Goal: Task Accomplishment & Management: Manage account settings

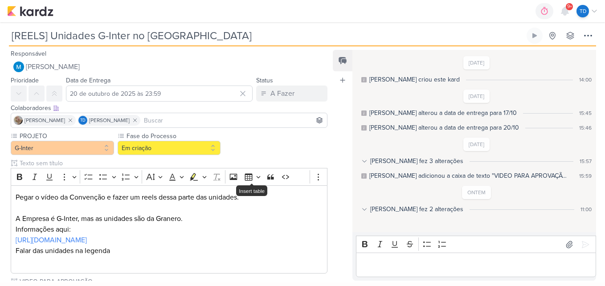
scroll to position [107, 0]
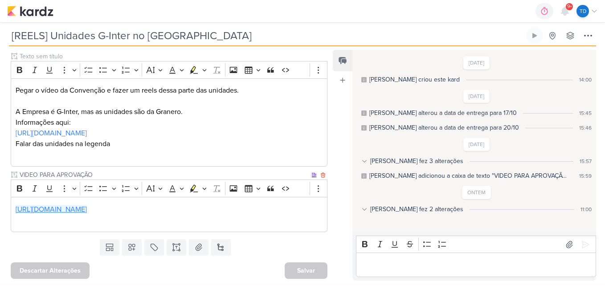
click at [87, 213] on link "[URL][DOMAIN_NAME]" at bounding box center [51, 209] width 71 height 9
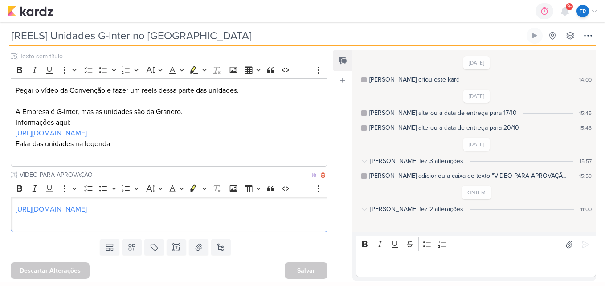
click at [273, 214] on p "[URL][DOMAIN_NAME]" at bounding box center [169, 214] width 307 height 21
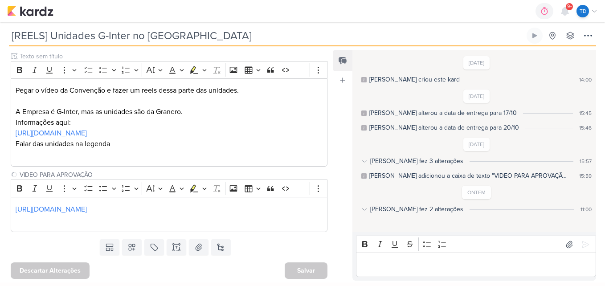
click at [236, 46] on div "[REELS] Unidades G-Inter no Brasil Criado por MARIANA nenhum grupo disponível" at bounding box center [302, 37] width 587 height 19
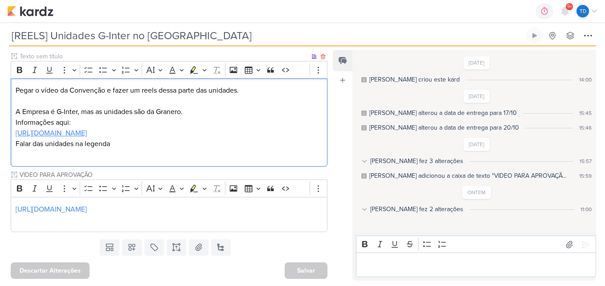
click at [17, 135] on link "[URL][DOMAIN_NAME]" at bounding box center [51, 133] width 71 height 9
click at [177, 253] on button at bounding box center [177, 247] width 20 height 16
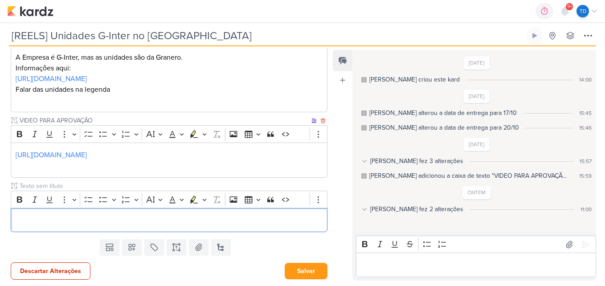
scroll to position [162, 0]
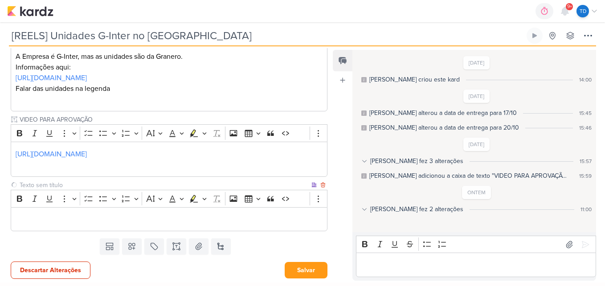
click at [81, 184] on input "text" at bounding box center [164, 184] width 292 height 9
type input "Legenda do post"
click at [119, 214] on p "Editor editing area: main" at bounding box center [169, 219] width 307 height 11
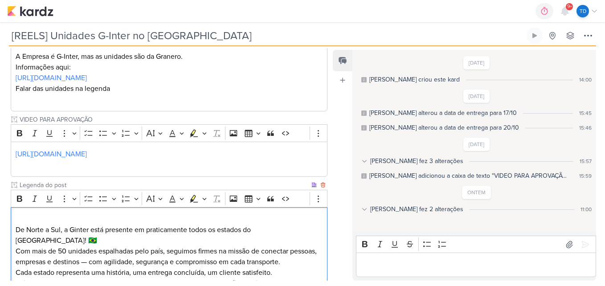
scroll to position [223, 0]
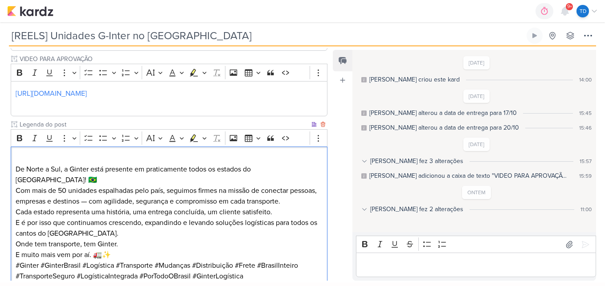
click at [18, 165] on p "De Norte a Sul, a Ginter está presente em praticamente todos os estados do Bras…" at bounding box center [169, 179] width 307 height 53
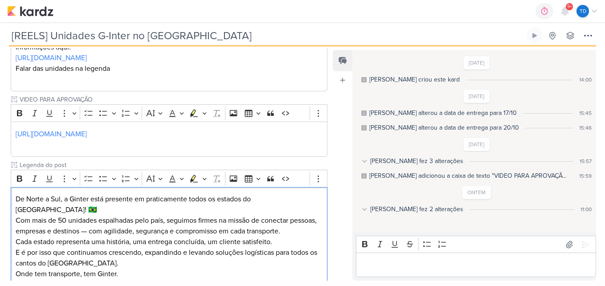
scroll to position [267, 0]
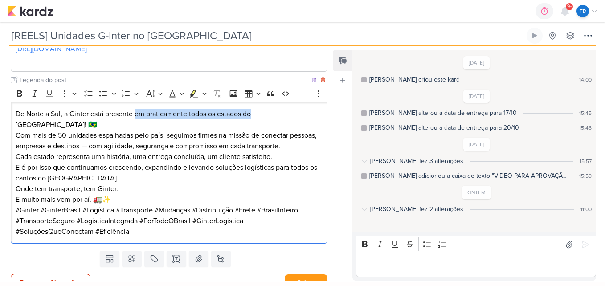
drag, startPoint x: 252, startPoint y: 113, endPoint x: 135, endPoint y: 112, distance: 116.2
click at [135, 112] on p "De Norte a Sul, a Ginter está presente em praticamente todos os estados do Bras…" at bounding box center [169, 130] width 307 height 43
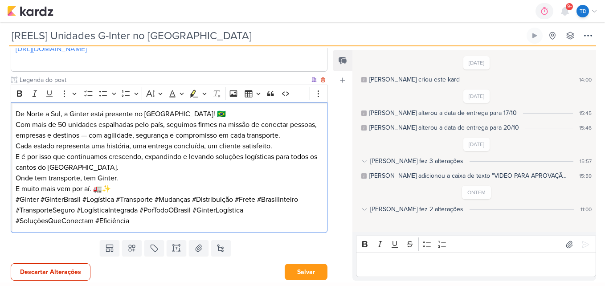
click at [172, 115] on p "De Norte a Sul, a Ginter está presente no Brasil! 🇧🇷 Com mais de 50 unidades es…" at bounding box center [169, 125] width 307 height 32
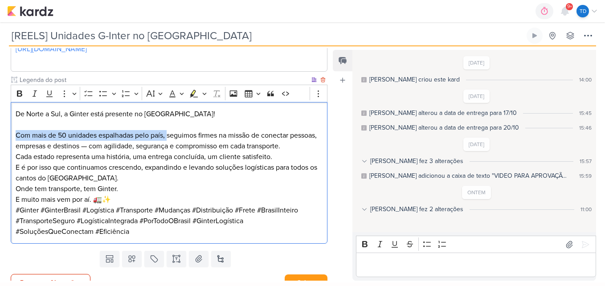
drag, startPoint x: 168, startPoint y: 135, endPoint x: 5, endPoint y: 139, distance: 163.5
click at [5, 139] on div "PROJETO G-Inter Fase do Processo" at bounding box center [165, 55] width 331 height 383
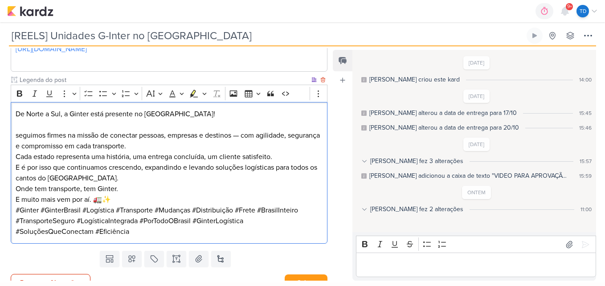
click at [19, 133] on p "seguimos firmes na missão de conectar pessoas, empresas e destinos — com agilid…" at bounding box center [169, 135] width 307 height 32
click at [245, 134] on p "Seguimos firmes na missão de conectar pessoas, empresas e destinos — com agilid…" at bounding box center [169, 140] width 307 height 21
click at [145, 146] on p "Seguimos firmes na missão de conectar pessoas, empresas e destinos com agilidad…" at bounding box center [169, 140] width 307 height 21
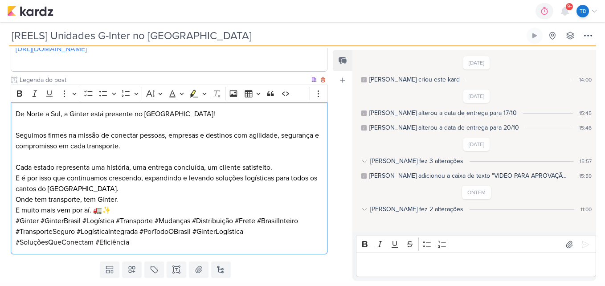
click at [84, 187] on p "Cada estado representa uma história, uma entrega concluída, um cliente satisfei…" at bounding box center [169, 178] width 307 height 32
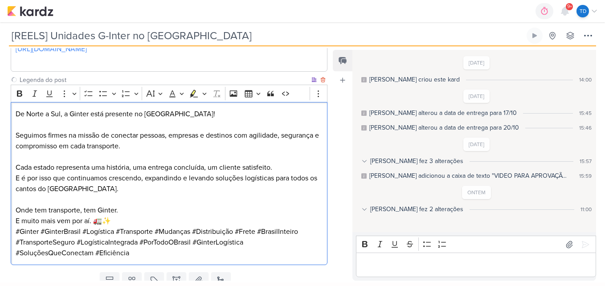
click at [127, 223] on p "Onde tem transporte, tem Ginter. E muito mais vem por aí. 🚛✨" at bounding box center [169, 215] width 307 height 21
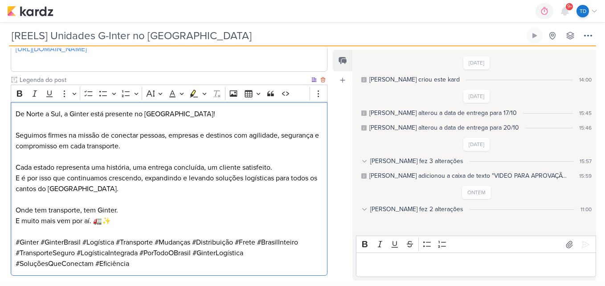
click at [85, 192] on p "Cada estado representa uma história, uma entrega concluída, um cliente satisfei…" at bounding box center [169, 178] width 307 height 32
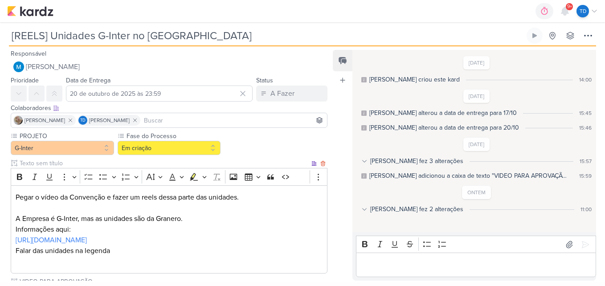
scroll to position [312, 0]
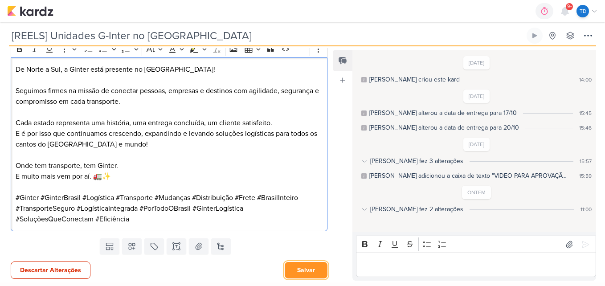
click at [298, 266] on button "Salvar" at bounding box center [306, 270] width 43 height 16
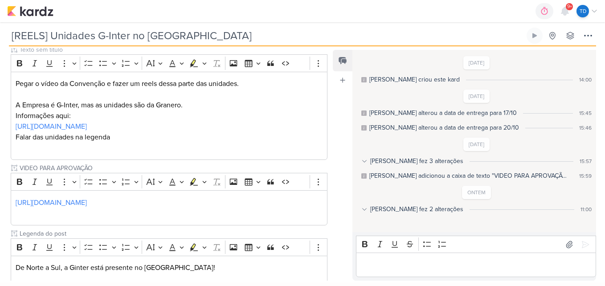
scroll to position [134, 0]
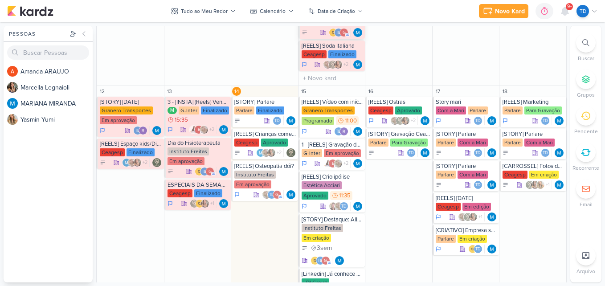
scroll to position [490, 0]
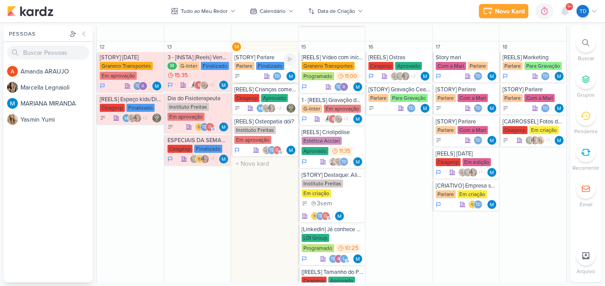
click at [254, 62] on div "Parlare Finalizado" at bounding box center [265, 66] width 62 height 9
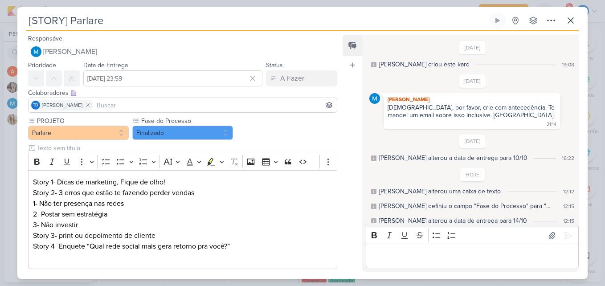
click at [562, 22] on div "[STORY] Parlare Criado por MARIANA nenhum grupo disponível" at bounding box center [302, 21] width 552 height 19
click at [575, 19] on icon at bounding box center [570, 20] width 11 height 11
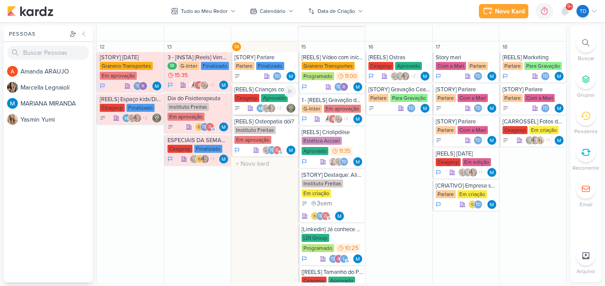
click at [258, 98] on div "Ceagesp Aprovado" at bounding box center [265, 98] width 62 height 9
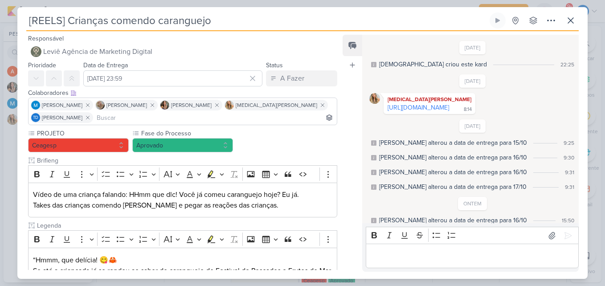
scroll to position [128, 0]
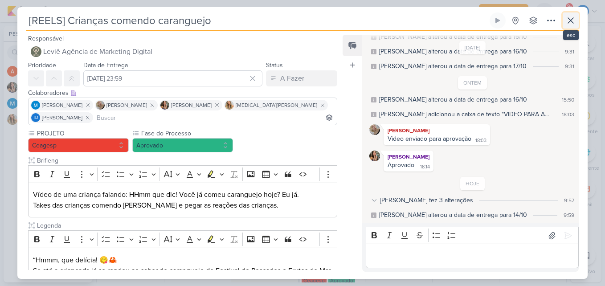
click at [563, 21] on button at bounding box center [570, 20] width 16 height 16
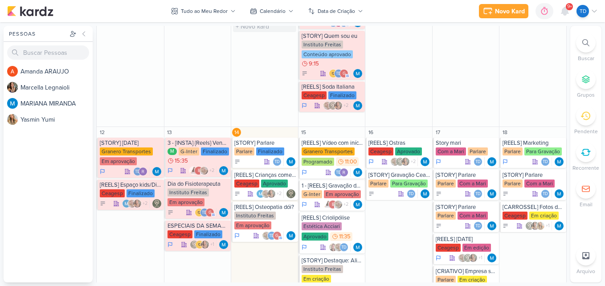
scroll to position [445, 0]
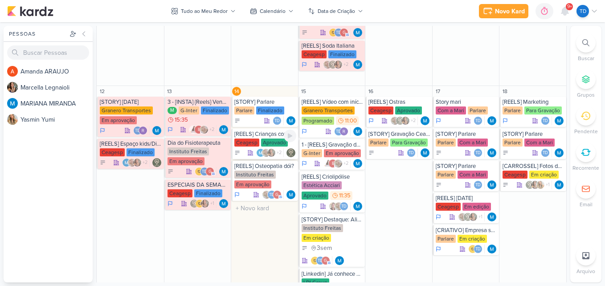
click at [261, 145] on div "Aprovado" at bounding box center [274, 142] width 27 height 8
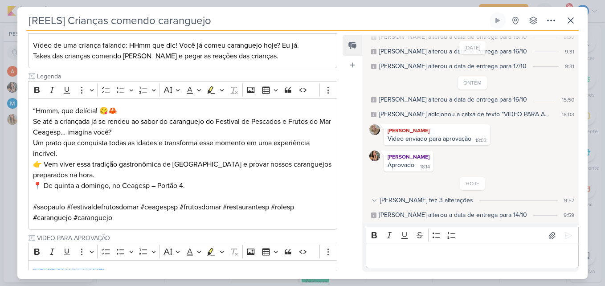
scroll to position [234, 0]
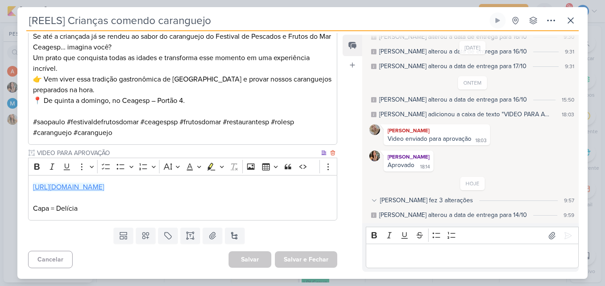
click at [104, 184] on link "https://drive.google.com/drive/u/2/folders/1a4NjQUz7QXLmM5ge_ByF7saimZr9mc4k" at bounding box center [68, 187] width 71 height 9
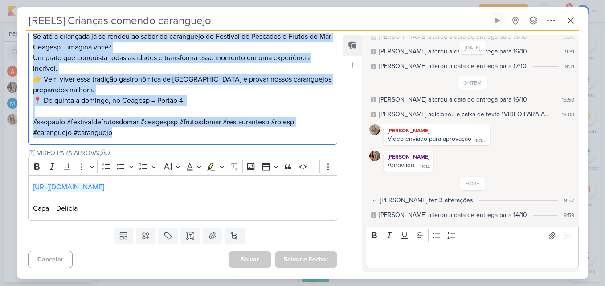
drag, startPoint x: 29, startPoint y: 156, endPoint x: 216, endPoint y: 145, distance: 186.5
click at [216, 145] on div "PROJETO Ceagesp Fase do Processo" at bounding box center [182, 57] width 309 height 326
copy div "“Hmmm, que delícia! 😋🦀 Se até a criançada já se rendeu ao sabor do caranguejo d…"
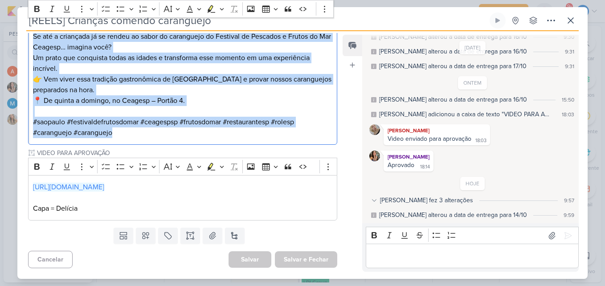
click at [317, 125] on p "#saopaulo #festivaldefrutosdomar #ceagespsp #frutosdomar #restaurantesp #rolesp…" at bounding box center [182, 127] width 299 height 21
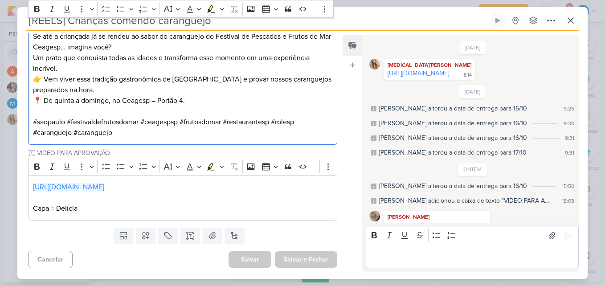
scroll to position [0, 0]
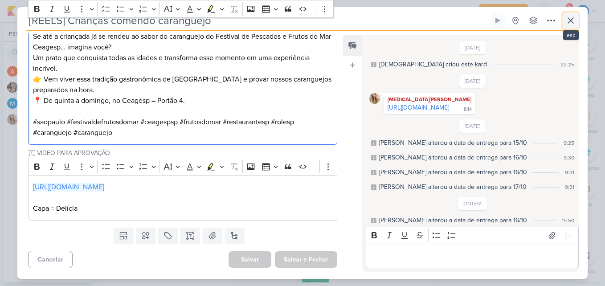
click at [577, 16] on button at bounding box center [570, 20] width 16 height 16
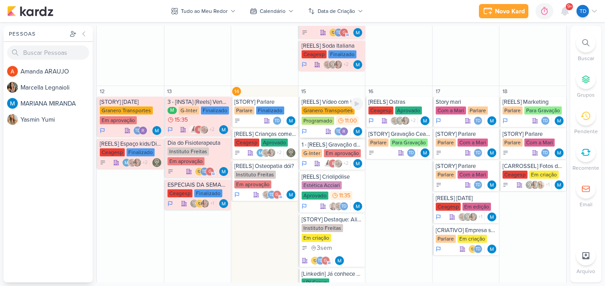
scroll to position [490, 0]
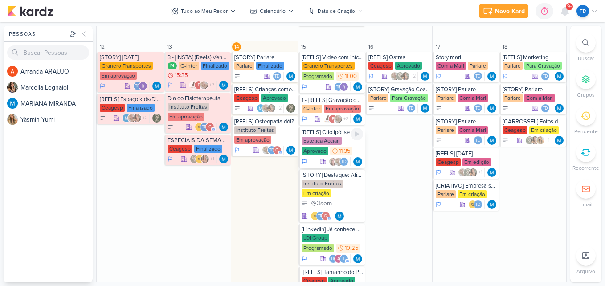
click at [331, 139] on div "Estética Acciari" at bounding box center [321, 141] width 40 height 8
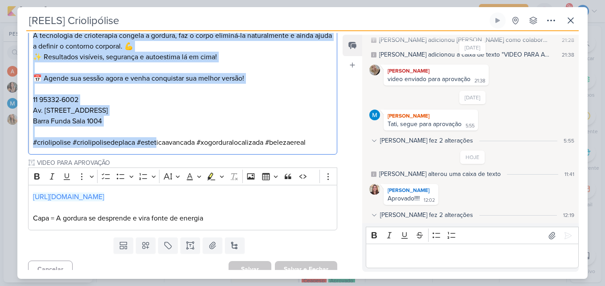
scroll to position [378, 0]
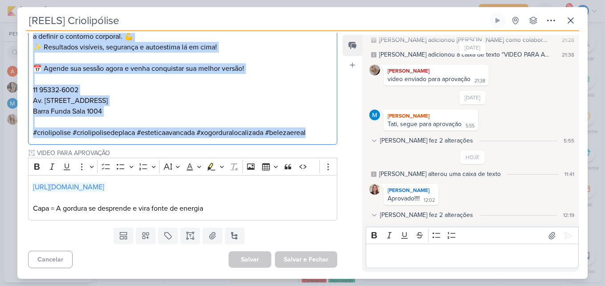
drag, startPoint x: 35, startPoint y: 112, endPoint x: 341, endPoint y: 143, distance: 307.4
click at [341, 143] on div "Responsável MARIANA MIRANDA Nenhum contato encontrado create new contact Novo C…" at bounding box center [302, 155] width 570 height 248
copy div "🔥 XÔ, gordura localizada! A tecnologia de crioterapia congela a gordura, faz o …"
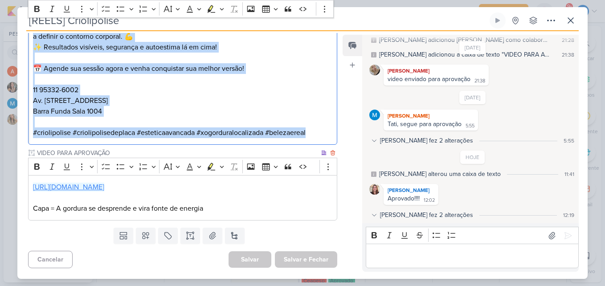
click at [102, 190] on link "https://drive.google.com/drive/u/1/folders/1OleCVX4Oa5UDmXu4cabBOsZplOL4VNR4" at bounding box center [68, 187] width 71 height 9
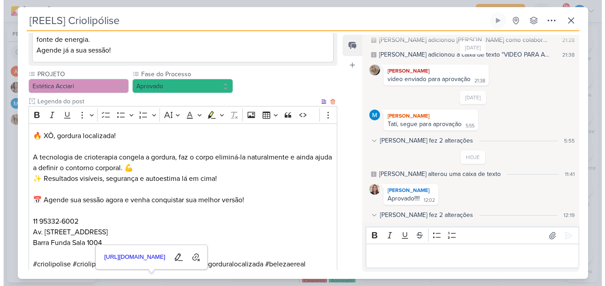
scroll to position [244, 0]
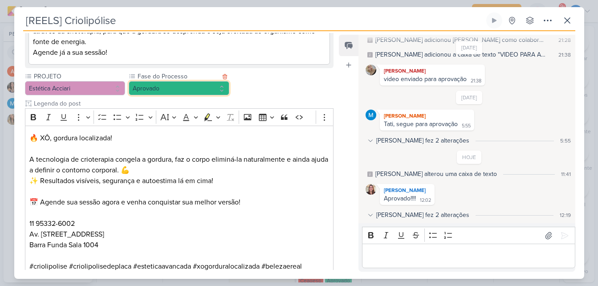
click at [213, 81] on button "Aprovado" at bounding box center [179, 88] width 101 height 14
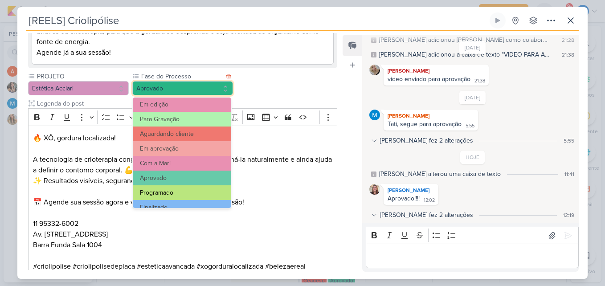
scroll to position [86, 0]
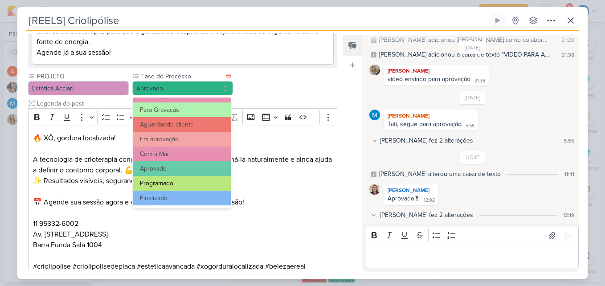
click at [186, 185] on button "Programado" at bounding box center [182, 183] width 98 height 15
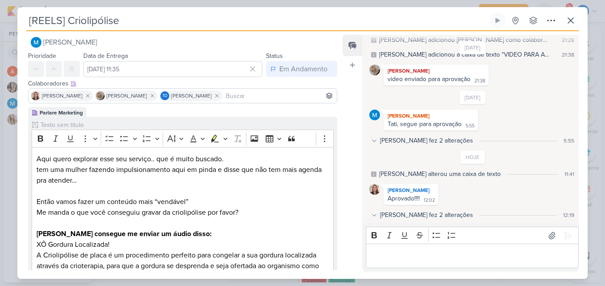
scroll to position [0, 0]
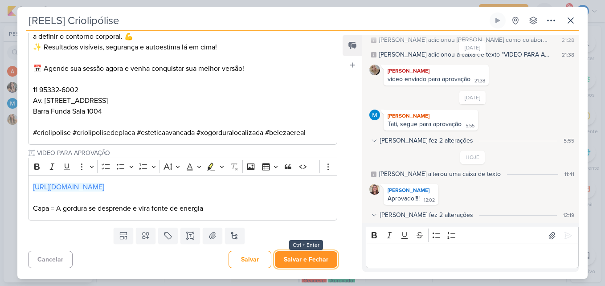
click at [298, 265] on button "Salvar e Fechar" at bounding box center [306, 259] width 62 height 16
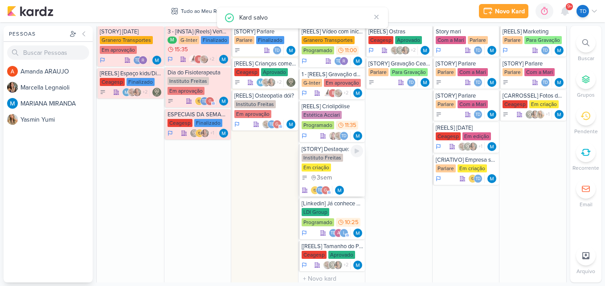
scroll to position [534, 0]
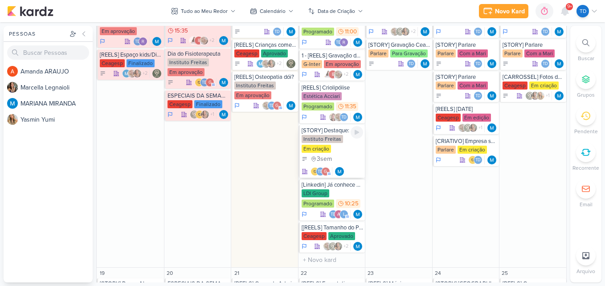
click at [345, 145] on div "Instituto Freitas Em criação" at bounding box center [332, 144] width 62 height 19
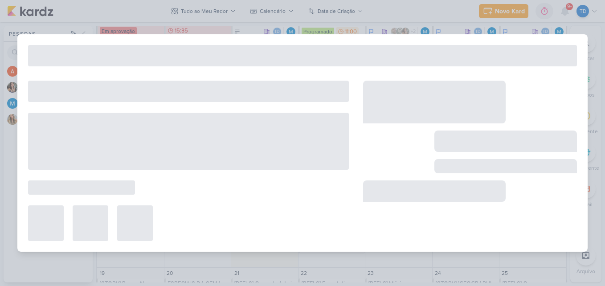
type input "[STORY] Destaque: Alivio"
type input "15 de outubro de 2025 às 23:59"
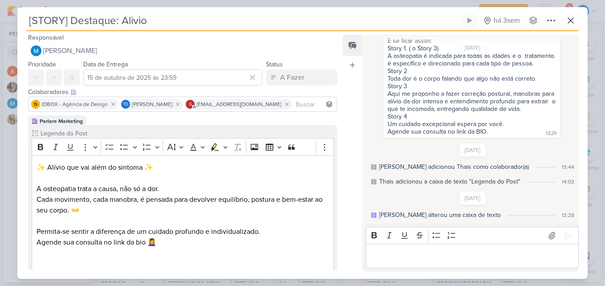
scroll to position [0, 0]
click at [572, 24] on icon at bounding box center [570, 20] width 11 height 11
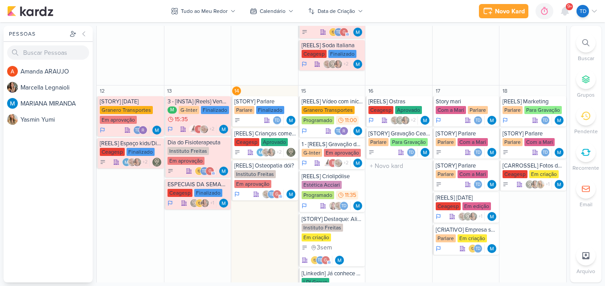
scroll to position [445, 0]
click at [403, 135] on div "[STORY] Gravação Ceagesp" at bounding box center [399, 133] width 62 height 7
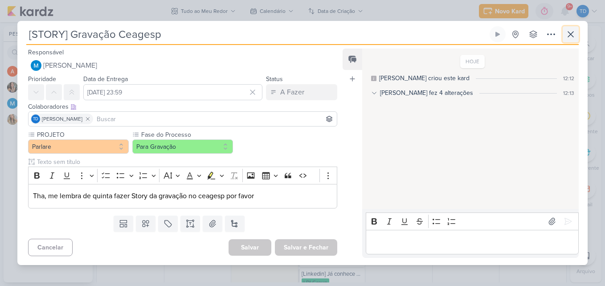
click at [574, 32] on icon at bounding box center [570, 34] width 11 height 11
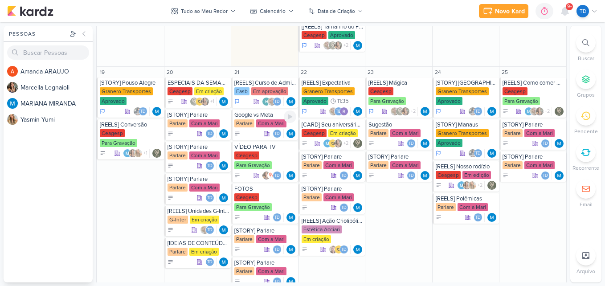
scroll to position [757, 0]
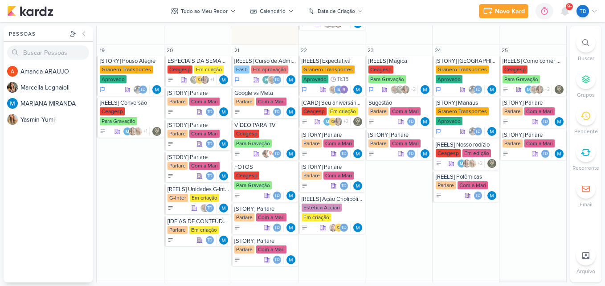
click at [569, 9] on span "9+" at bounding box center [569, 6] width 5 height 7
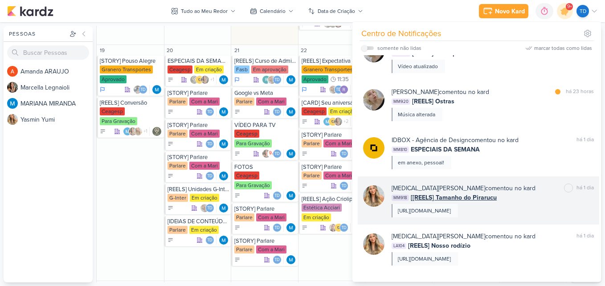
scroll to position [657, 0]
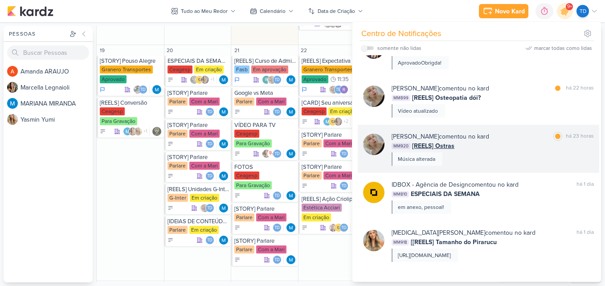
click at [510, 147] on div "MM920 [REELS] Ostras" at bounding box center [492, 145] width 202 height 9
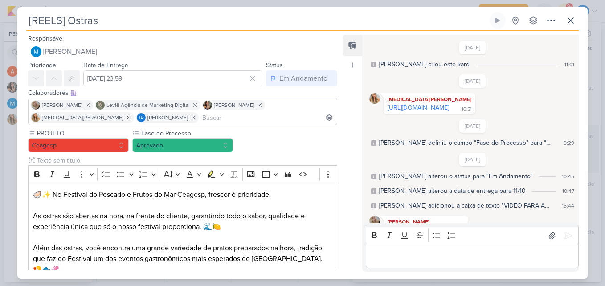
scroll to position [403, 0]
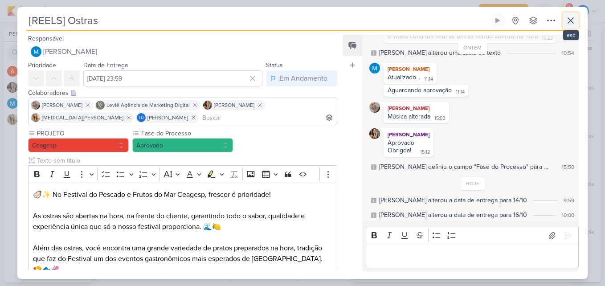
click at [568, 22] on icon at bounding box center [570, 20] width 11 height 11
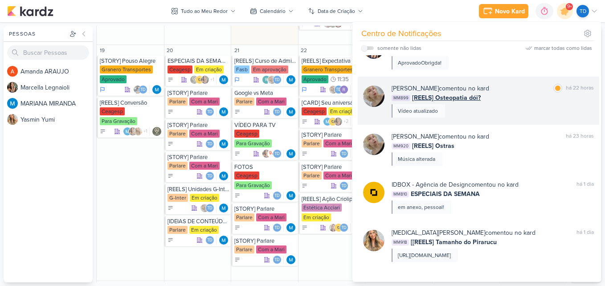
click at [508, 114] on div "Sarah Violante comentou no kard marcar como lida há 22 horas MM899 [REELS] Oste…" at bounding box center [492, 101] width 202 height 34
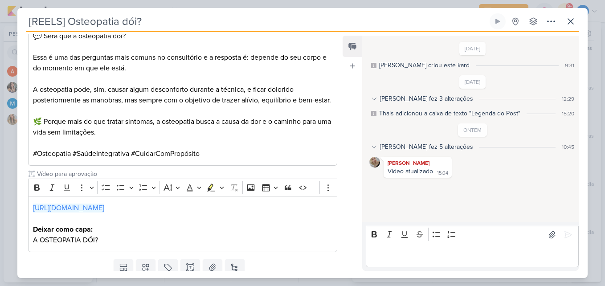
scroll to position [378, 0]
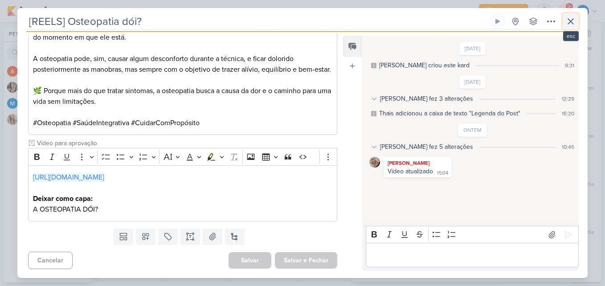
click at [577, 19] on button at bounding box center [570, 21] width 16 height 16
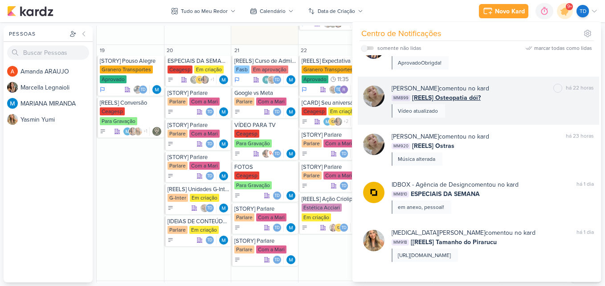
scroll to position [612, 0]
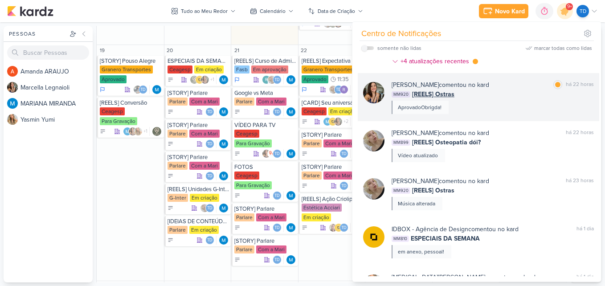
click at [507, 106] on div "Marcella Legnaioli comentou no kard marcar como lida há 22 horas MM920 [REELS] …" at bounding box center [492, 97] width 202 height 34
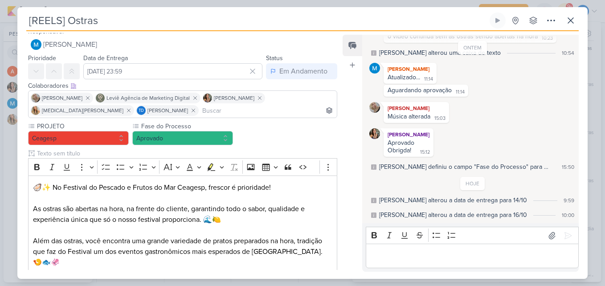
scroll to position [0, 0]
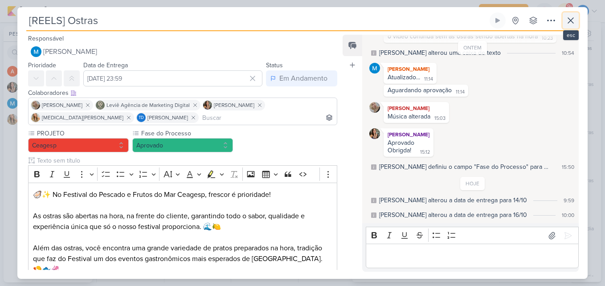
click at [573, 21] on icon at bounding box center [570, 20] width 11 height 11
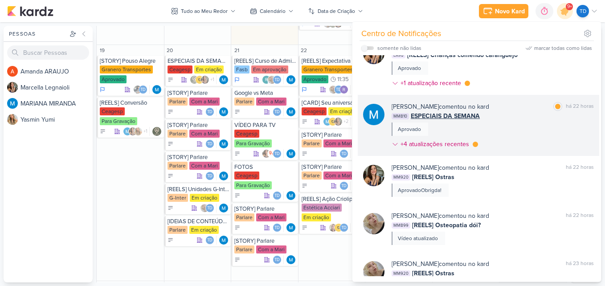
scroll to position [523, 0]
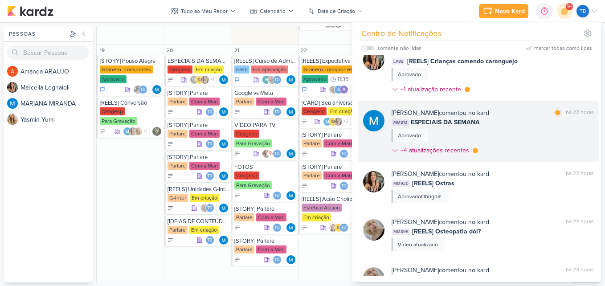
click at [513, 144] on div "MARIANA MIRANDA comentou no kard marcar como lida há 22 horas MM810 ESPECIAIS D…" at bounding box center [492, 133] width 202 height 50
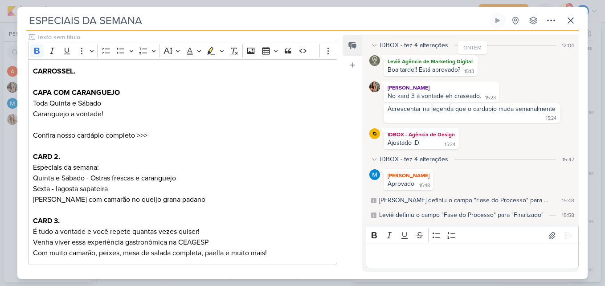
scroll to position [0, 0]
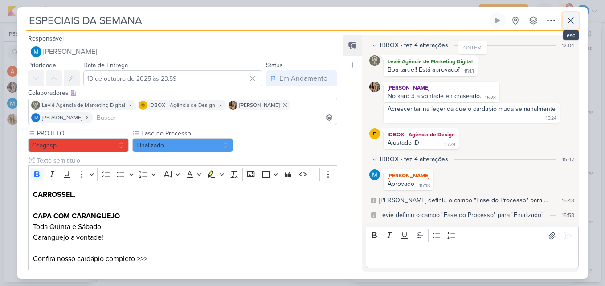
click at [573, 21] on icon at bounding box center [570, 20] width 11 height 11
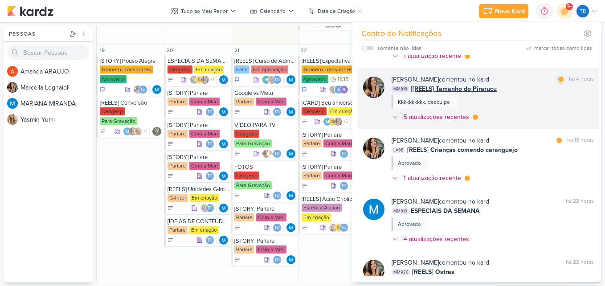
scroll to position [434, 0]
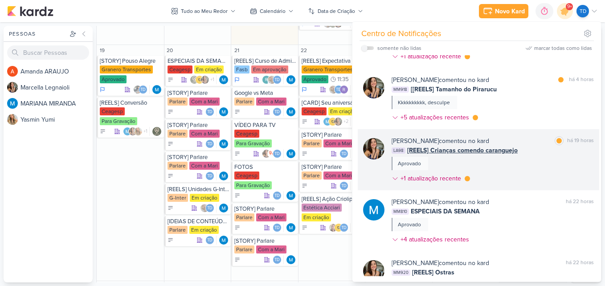
click at [520, 159] on div "Marcella Legnaioli comentou no kard marcar como lida há 19 horas LA98 [REELS] C…" at bounding box center [492, 161] width 202 height 50
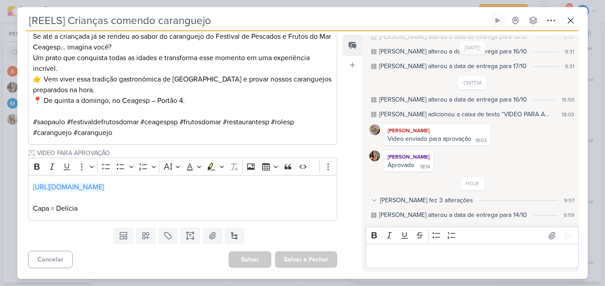
scroll to position [0, 0]
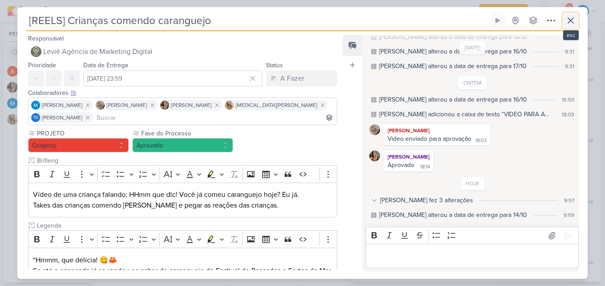
click at [573, 22] on icon at bounding box center [570, 20] width 11 height 11
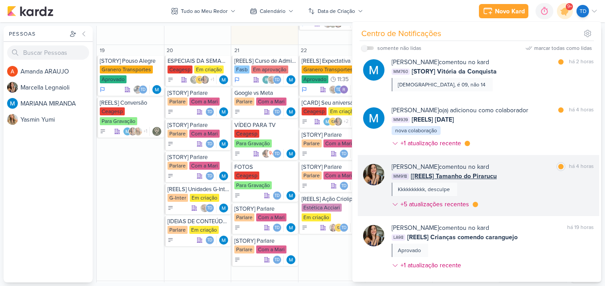
scroll to position [345, 0]
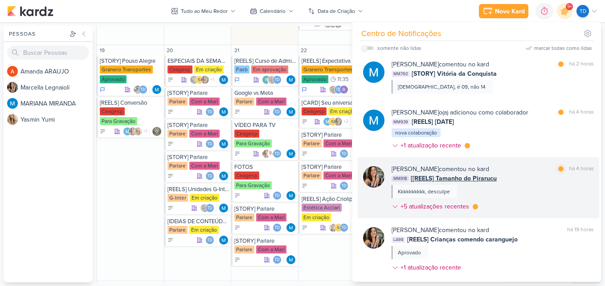
click at [526, 179] on div "MM918 [[REELS] Tamanho do Pirarucu" at bounding box center [492, 178] width 202 height 9
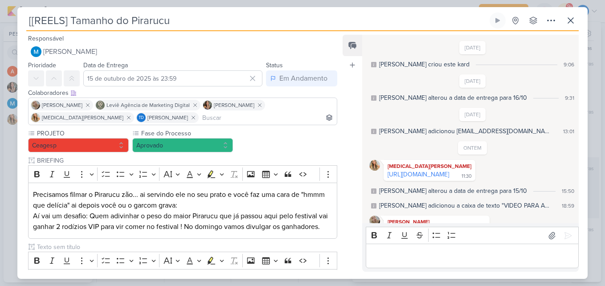
scroll to position [165, 0]
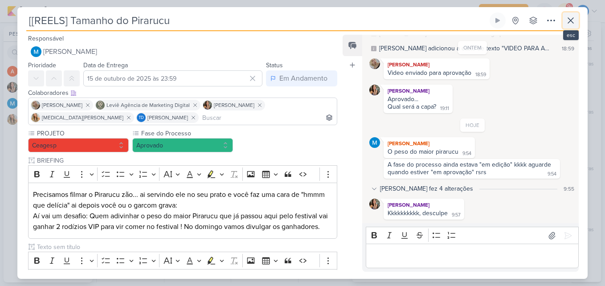
click at [571, 21] on icon at bounding box center [570, 20] width 5 height 5
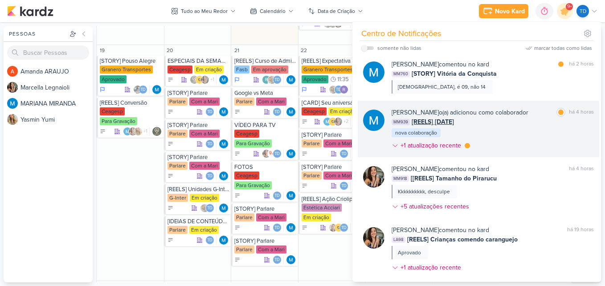
click at [518, 149] on div "MARIANA MIRANDA o(a) adicionou como colaborador marcar como lida há 4 horas MM9…" at bounding box center [492, 131] width 202 height 46
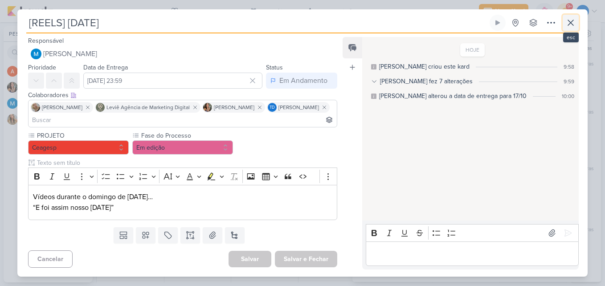
click at [574, 18] on icon at bounding box center [570, 22] width 11 height 11
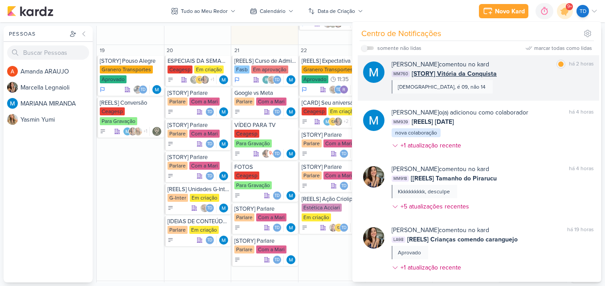
click at [525, 76] on div "MM760 [STORY] Vitória da Conquista" at bounding box center [492, 73] width 202 height 9
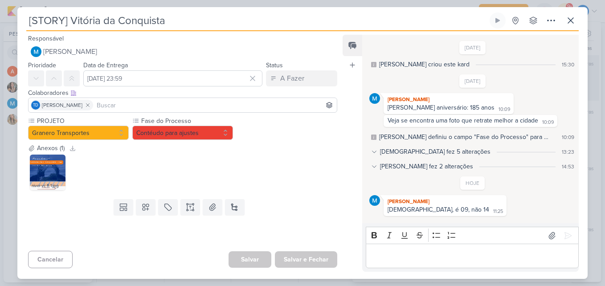
scroll to position [11, 0]
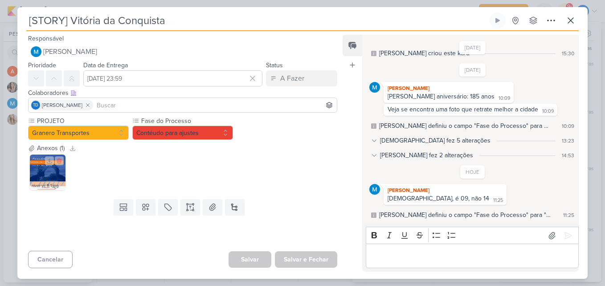
click at [48, 175] on img at bounding box center [48, 173] width 36 height 36
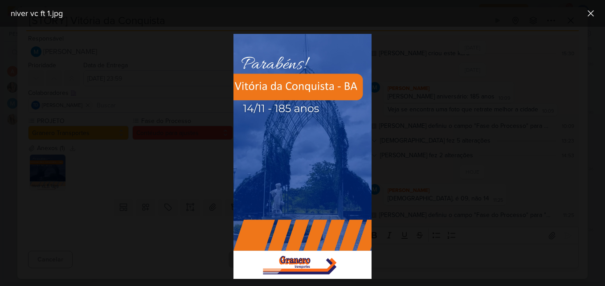
click at [233, 214] on div at bounding box center [302, 156] width 605 height 259
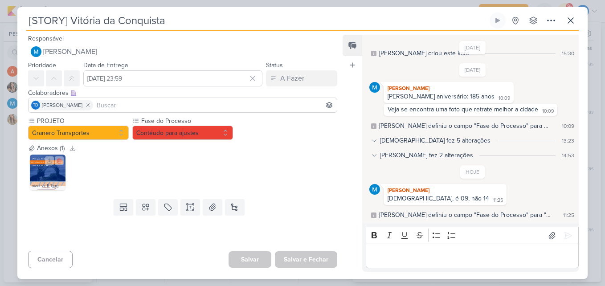
click at [37, 172] on img at bounding box center [48, 173] width 36 height 36
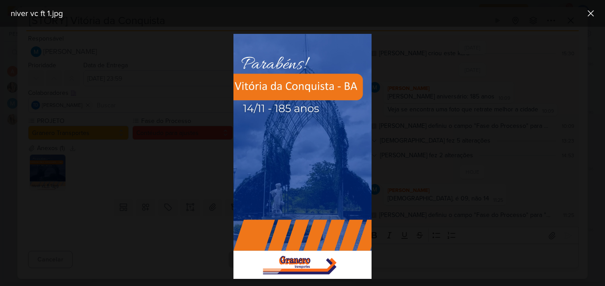
click at [151, 177] on div at bounding box center [302, 156] width 605 height 259
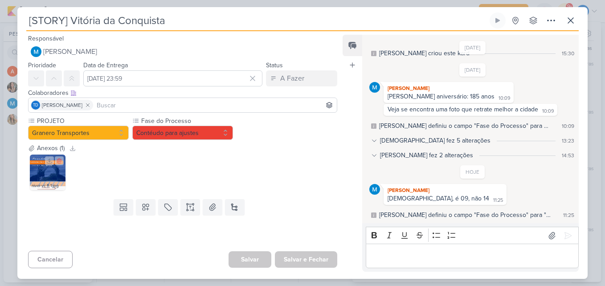
click at [46, 171] on img at bounding box center [48, 173] width 36 height 36
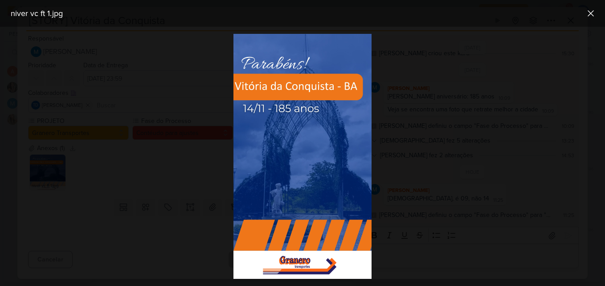
click at [137, 77] on div at bounding box center [302, 156] width 605 height 259
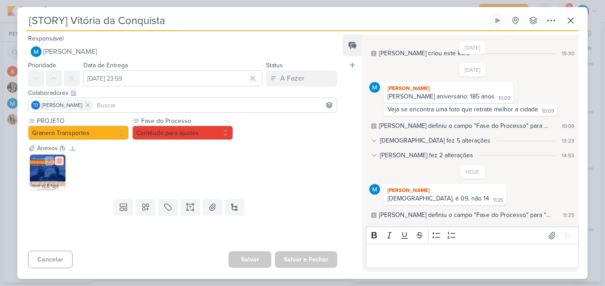
click at [58, 161] on icon at bounding box center [59, 161] width 6 height 6
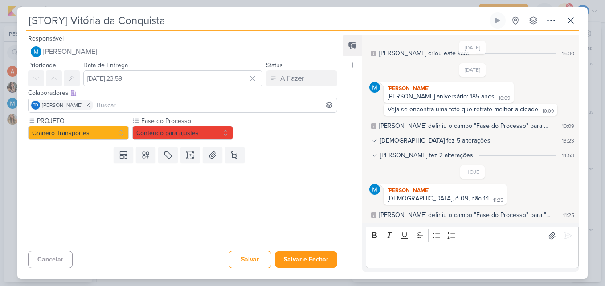
click at [200, 156] on div "Templates Campos Personalizados Marcadores Caixa De Texto Anexo Novo Subkard" at bounding box center [178, 154] width 323 height 23
click at [205, 158] on button at bounding box center [213, 155] width 20 height 16
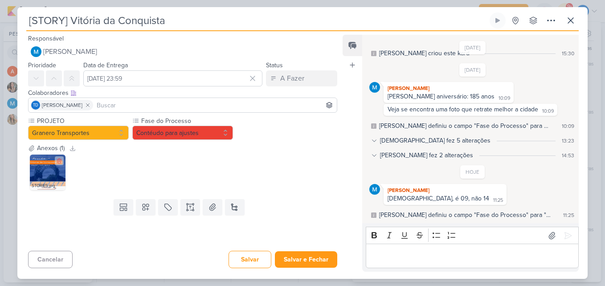
click at [42, 175] on img at bounding box center [48, 173] width 36 height 36
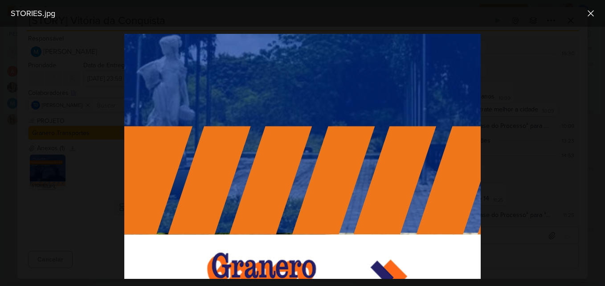
scroll to position [579, 76]
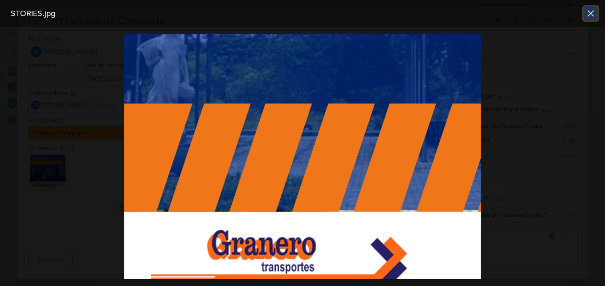
click at [596, 11] on button at bounding box center [590, 13] width 14 height 14
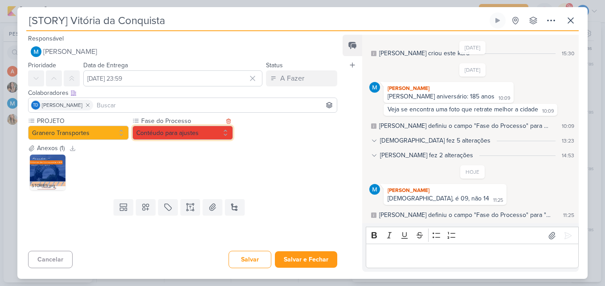
click at [213, 137] on button "Contéudo para ajustes" at bounding box center [182, 133] width 101 height 14
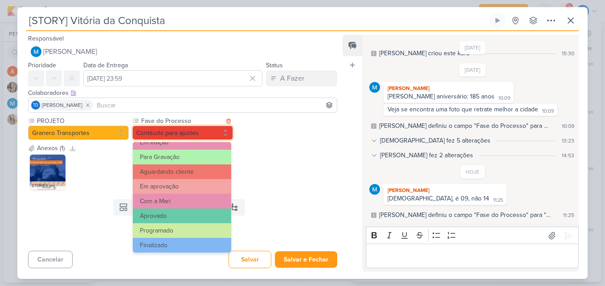
scroll to position [86, 0]
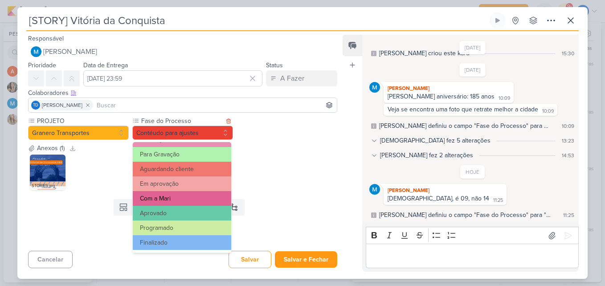
click at [175, 198] on button "Com a Mari" at bounding box center [182, 198] width 98 height 15
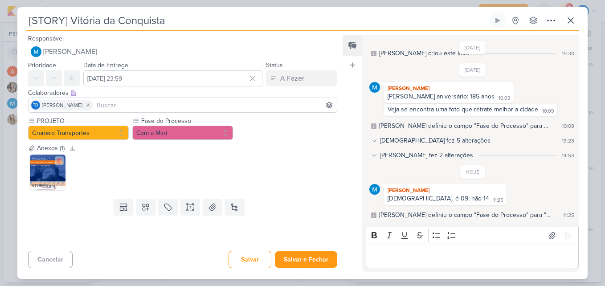
click at [37, 174] on img at bounding box center [48, 173] width 36 height 36
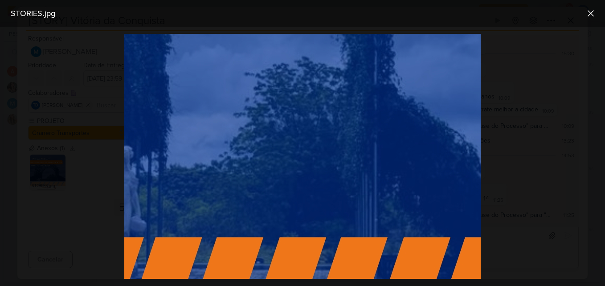
scroll to position [617, 131]
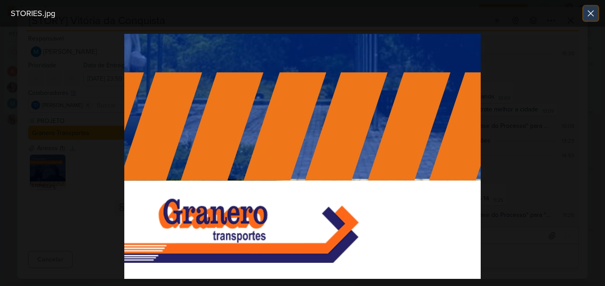
click at [594, 12] on icon at bounding box center [590, 13] width 11 height 11
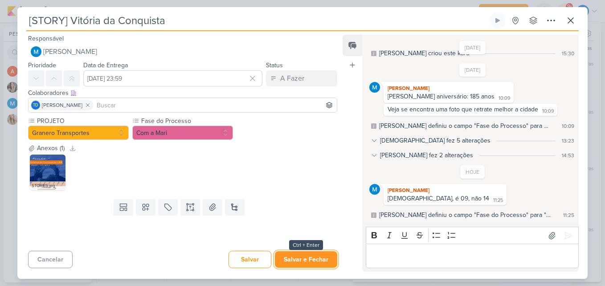
click at [326, 255] on button "Salvar e Fechar" at bounding box center [306, 259] width 62 height 16
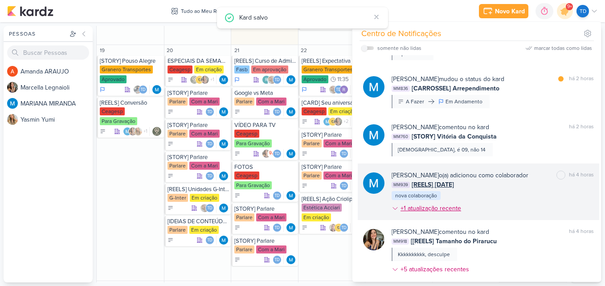
scroll to position [256, 0]
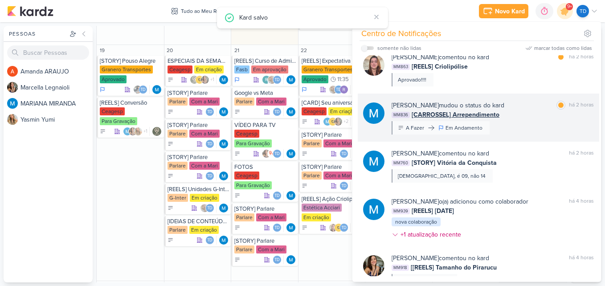
click at [504, 121] on div "MARIANA MIRANDA mudou o status do kard marcar como lida há 2 horas MM836 [CARRO…" at bounding box center [492, 118] width 202 height 34
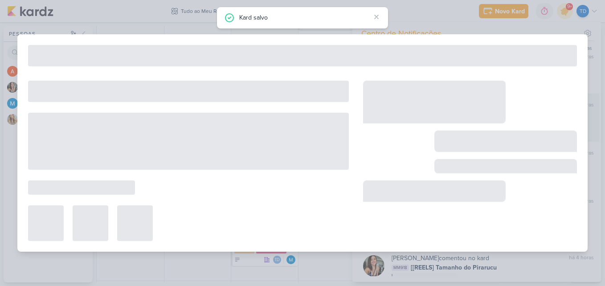
type input "[CARROSSEL] Arrependimento"
type input "29 de outubro de 2025 às 10:59"
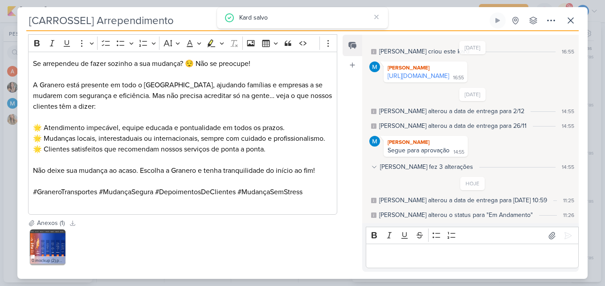
scroll to position [165, 0]
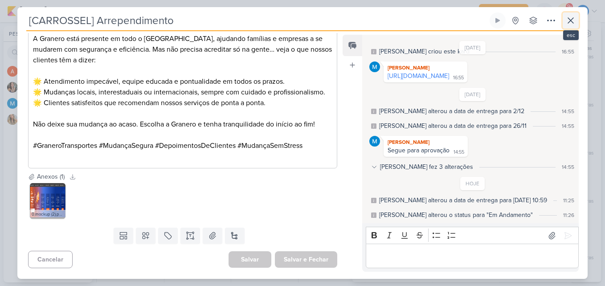
click at [566, 24] on icon at bounding box center [570, 20] width 11 height 11
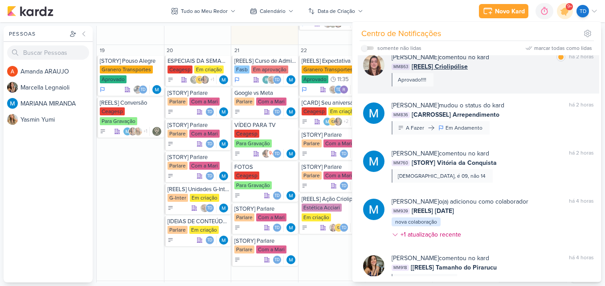
click at [504, 79] on div "Tatiane Acciari comentou no kard marcar como lida há 2 horas MM863 [REELS] Crio…" at bounding box center [492, 70] width 202 height 34
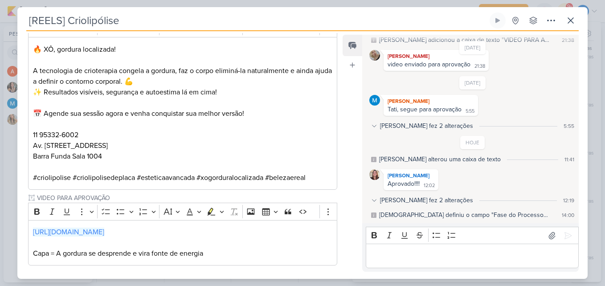
scroll to position [378, 0]
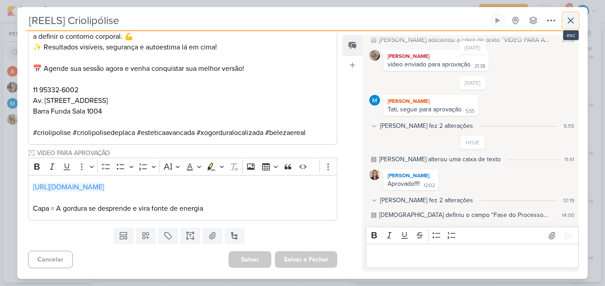
click at [570, 26] on button at bounding box center [570, 20] width 16 height 16
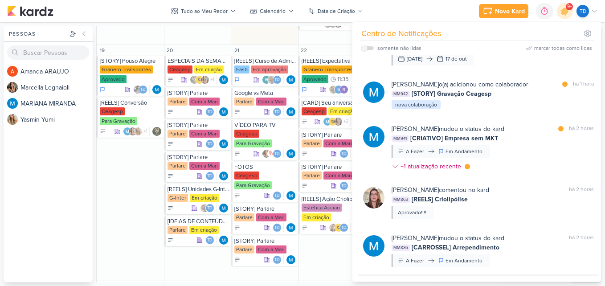
scroll to position [122, 0]
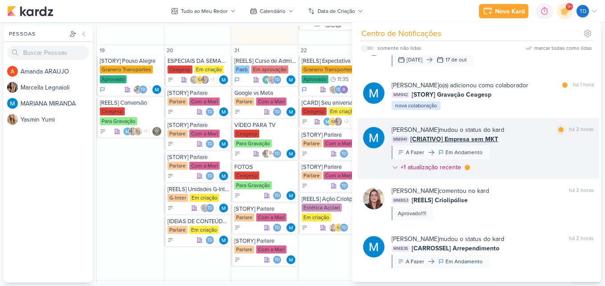
click at [521, 159] on div "MARIANA MIRANDA mudou o status do kard marcar como lida há 2 horas MM941 [CRIAT…" at bounding box center [492, 150] width 202 height 50
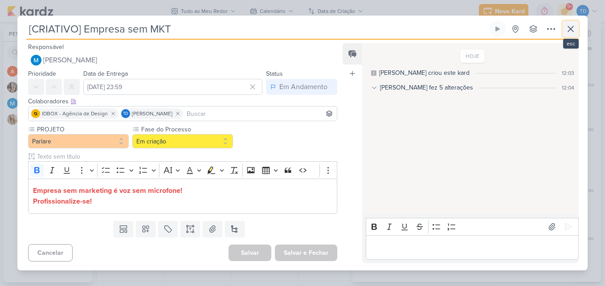
click at [566, 29] on icon at bounding box center [570, 29] width 11 height 11
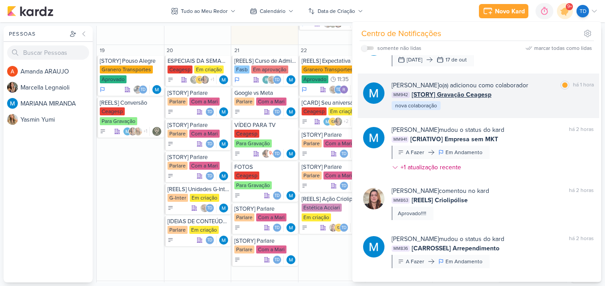
click at [522, 111] on div "MARIANA MIRANDA o(a) adicionou como colaborador marcar como lida há 1 hora MM94…" at bounding box center [478, 95] width 241 height 45
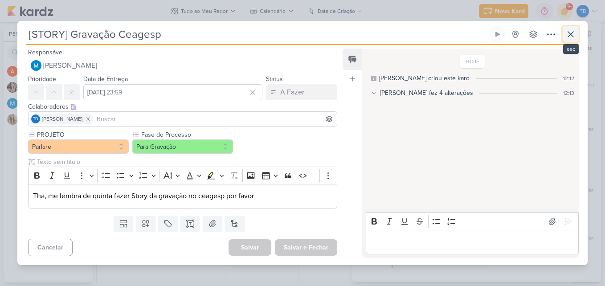
click at [572, 33] on icon at bounding box center [570, 34] width 11 height 11
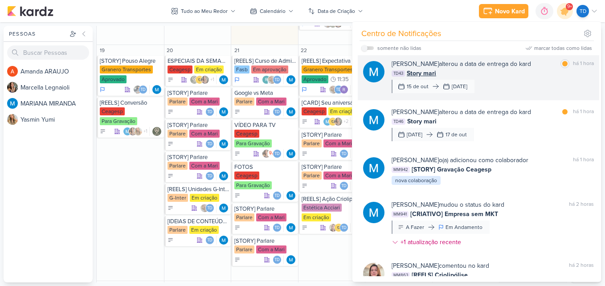
scroll to position [33, 0]
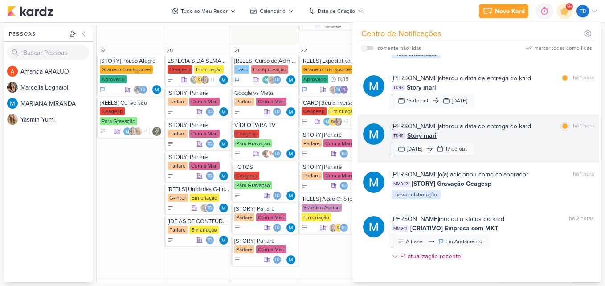
click at [513, 134] on div "TD46 Story mari" at bounding box center [492, 135] width 202 height 9
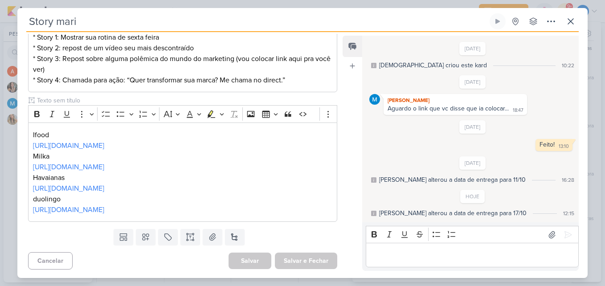
scroll to position [146, 0]
click at [570, 21] on icon at bounding box center [570, 21] width 11 height 11
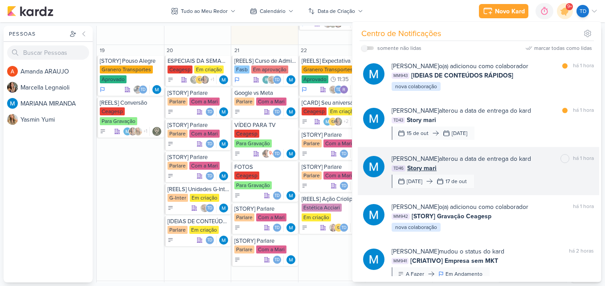
scroll to position [0, 0]
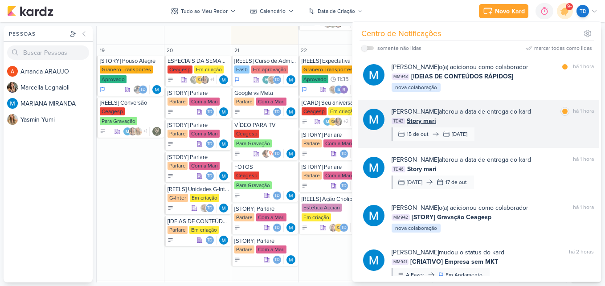
click at [524, 131] on div "MARIANA MIRANDA alterou a data de entrega do kard marcar como lida há 1 hora TD…" at bounding box center [492, 124] width 202 height 34
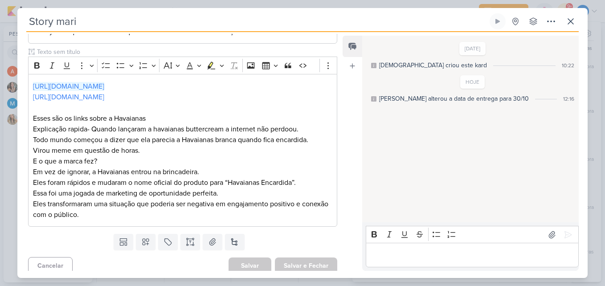
scroll to position [189, 0]
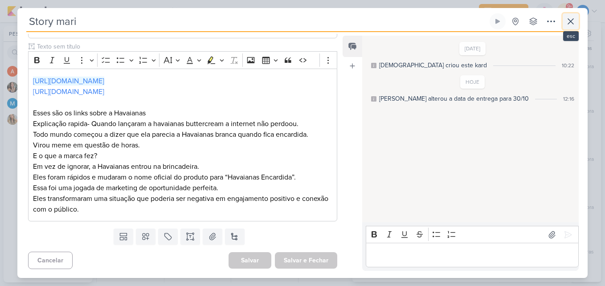
click at [575, 15] on button at bounding box center [570, 21] width 16 height 16
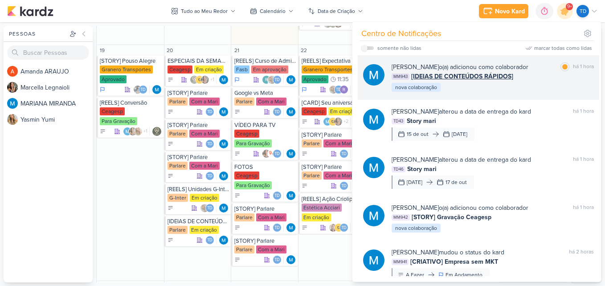
click at [532, 86] on div "MARIANA MIRANDA o(a) adicionou como colaborador marcar como lida há 1 hora MM94…" at bounding box center [492, 77] width 202 height 30
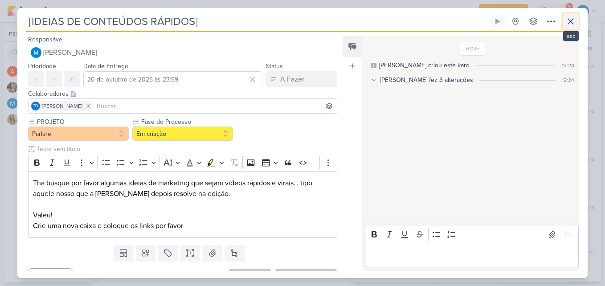
click at [573, 24] on icon at bounding box center [570, 21] width 5 height 5
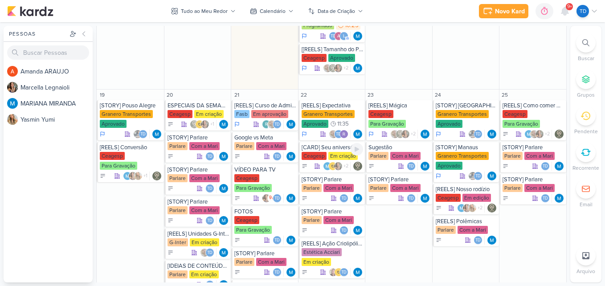
scroll to position [534, 0]
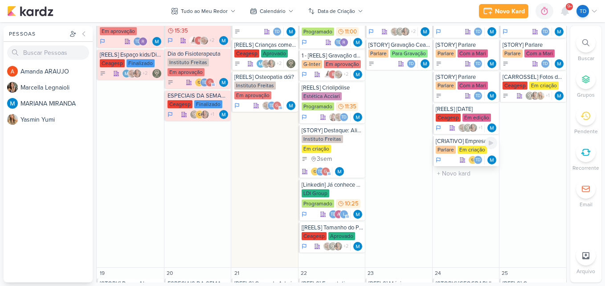
click at [464, 145] on div "[CRIATIVO] Empresa sem MKT Parlare Em criação Td" at bounding box center [465, 151] width 67 height 30
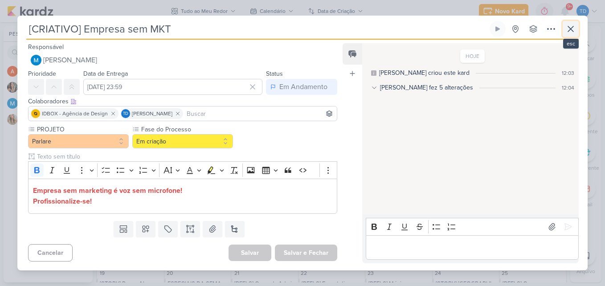
click at [569, 26] on icon at bounding box center [570, 29] width 11 height 11
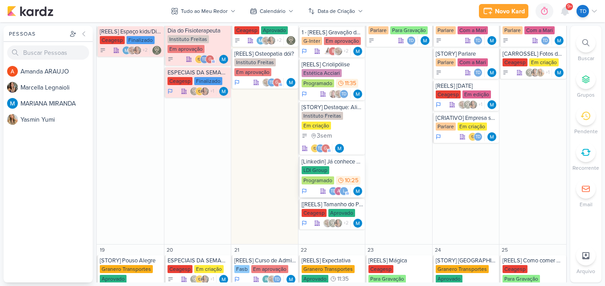
scroll to position [757, 0]
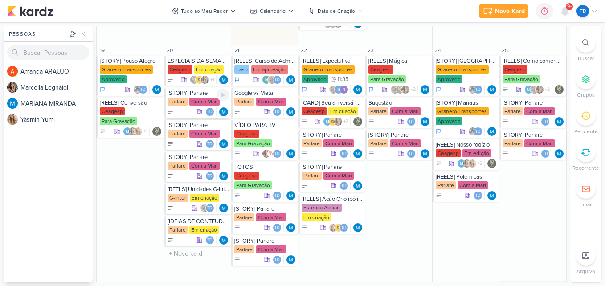
click at [210, 108] on div "Td" at bounding box center [209, 111] width 9 height 9
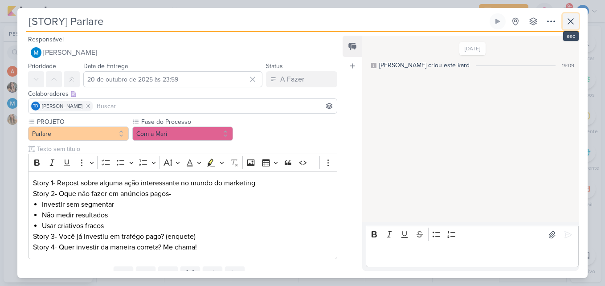
click at [562, 25] on button at bounding box center [570, 21] width 16 height 16
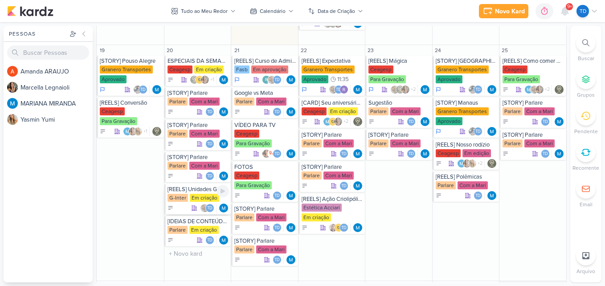
click at [194, 191] on div "[REELS] Unidades G-Inter no [GEOGRAPHIC_DATA]" at bounding box center [198, 189] width 62 height 7
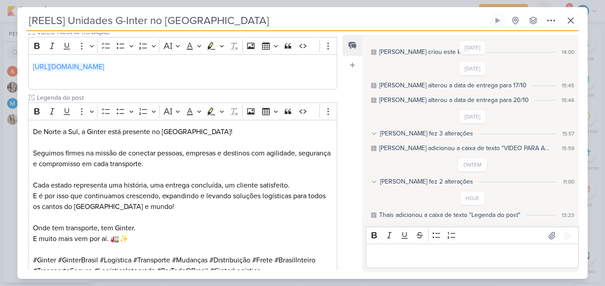
scroll to position [307, 0]
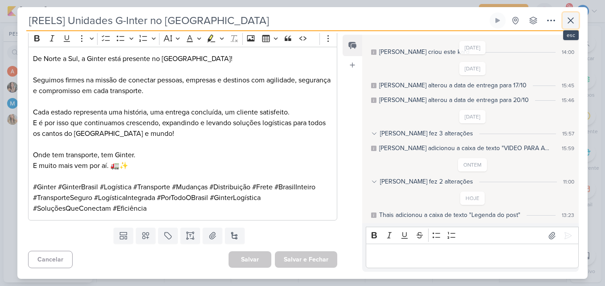
click at [568, 21] on icon at bounding box center [570, 20] width 11 height 11
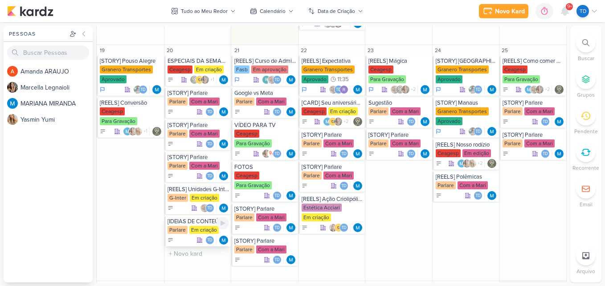
click at [201, 225] on div "[IDEIAS DE CONTEÚDOS RÁPIDOS] Parlare Em criação Td" at bounding box center [197, 231] width 67 height 30
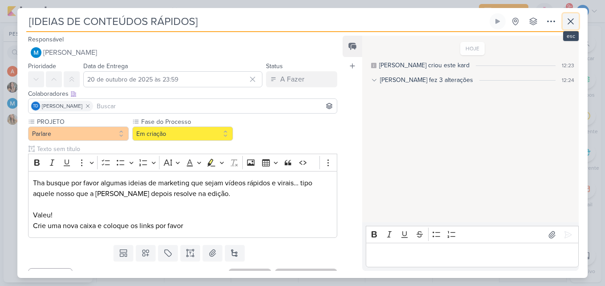
click at [572, 27] on button at bounding box center [570, 21] width 16 height 16
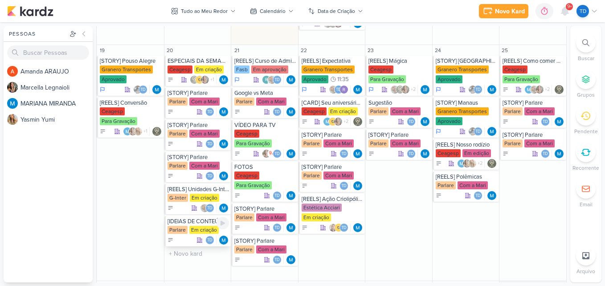
click at [184, 224] on div "[IDEIAS DE CONTEÚDOS RÁPIDOS]" at bounding box center [198, 221] width 62 height 7
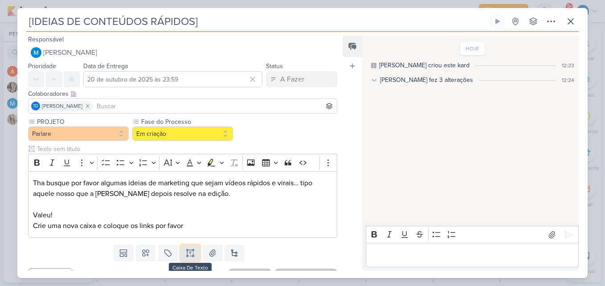
click at [186, 252] on icon at bounding box center [190, 252] width 9 height 9
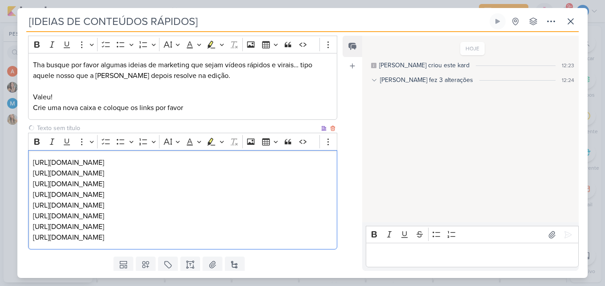
scroll to position [134, 0]
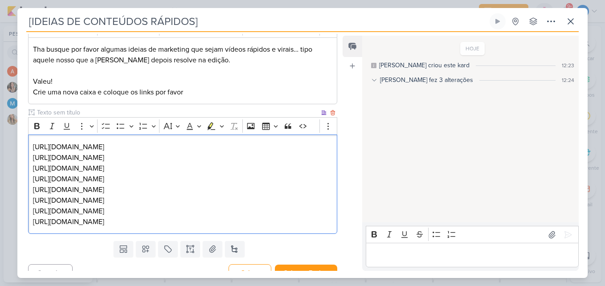
click at [158, 138] on div "https://vm.tiktok.com/ZMACAV6fk/ https://vm.tiktok.com/ZMACApdrD/ https://vm.ti…" at bounding box center [182, 183] width 309 height 99
click at [158, 155] on p "https://vm.tiktok.com/ZMACAV6fk/ https://vm.tiktok.com/ZMACApdrD/ https://vm.ti…" at bounding box center [182, 185] width 299 height 86
click at [161, 174] on p "https://vm.tiktok.com/ZMACAV6fk/ https://vm.tiktok.com/ZMACApdrD/ https://vm.ti…" at bounding box center [182, 185] width 299 height 86
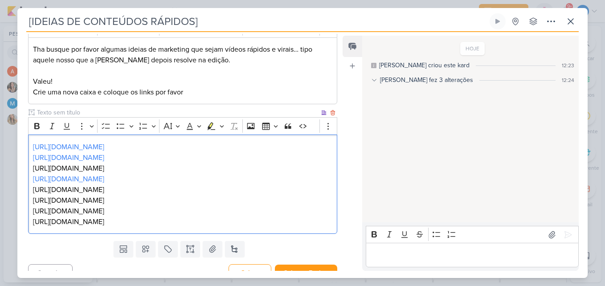
click at [157, 169] on p "https://vm.tiktok.com/ZMACAV6fk/ https://vm.tiktok.com/ZMACApdrD/ https://vm.ti…" at bounding box center [182, 185] width 299 height 86
click at [150, 191] on p "https://vm.tiktok.com/ZMACAV6fk/ https://vm.tiktok.com/ZMACApdrD/ https://vm.ti…" at bounding box center [182, 185] width 299 height 86
click at [150, 198] on p "https://vm.tiktok.com/ZMACAV6fk/ https://vm.tiktok.com/ZMACApdrD/ https://vm.ti…" at bounding box center [182, 185] width 299 height 86
click at [151, 215] on p "https://vm.tiktok.com/ZMACAV6fk/ https://vm.tiktok.com/ZMACApdrD/ https://vm.ti…" at bounding box center [182, 185] width 299 height 86
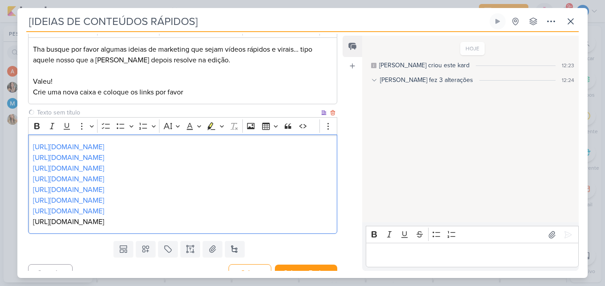
click at [153, 225] on p "https://vm.tiktok.com/ZMACAV6fk/ https://vm.tiktok.com/ZMACApdrD/ https://vm.ti…" at bounding box center [182, 185] width 299 height 86
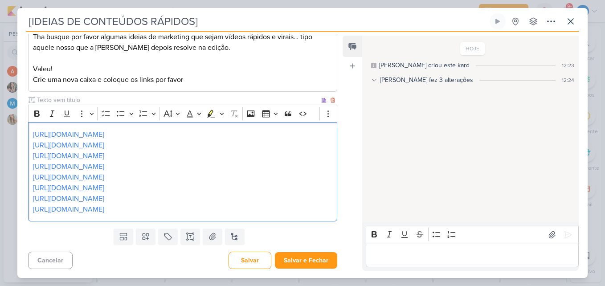
scroll to position [0, 0]
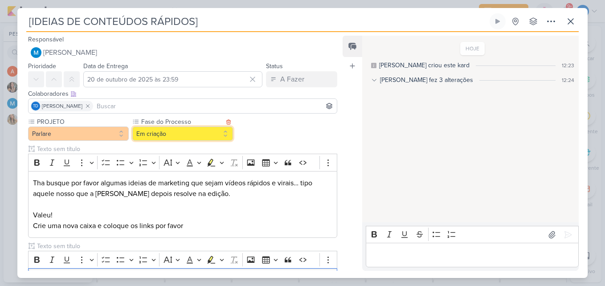
click at [196, 132] on button "Em criação" at bounding box center [182, 133] width 101 height 14
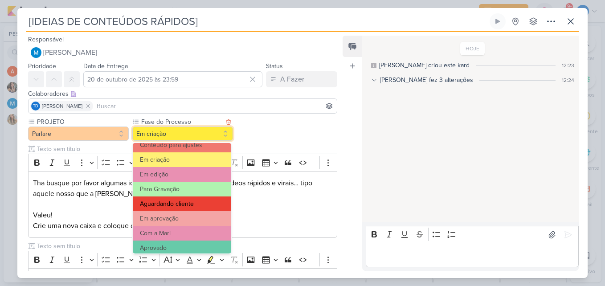
scroll to position [86, 0]
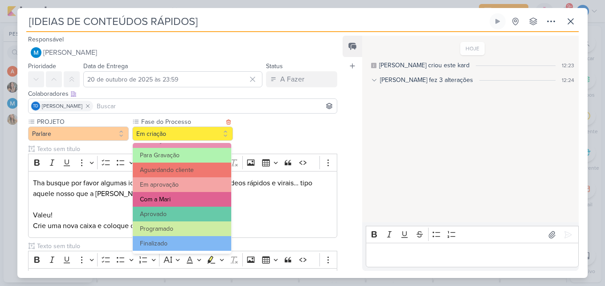
click at [183, 199] on button "Com a Mari" at bounding box center [182, 199] width 98 height 15
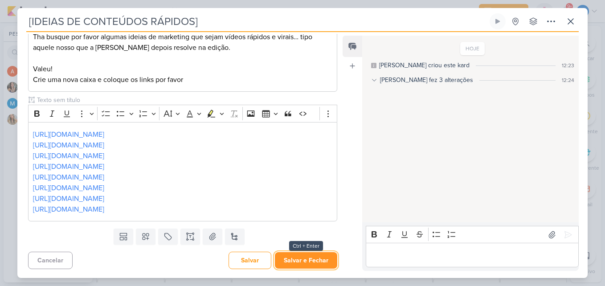
click at [301, 257] on button "Salvar e Fechar" at bounding box center [306, 260] width 62 height 16
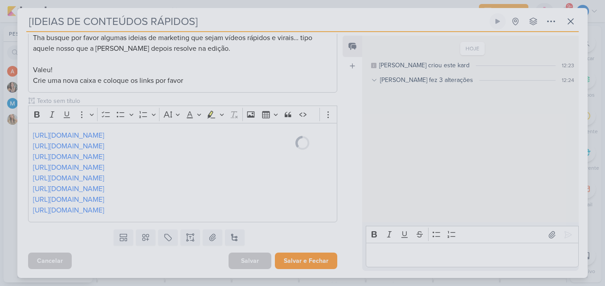
scroll to position [145, 0]
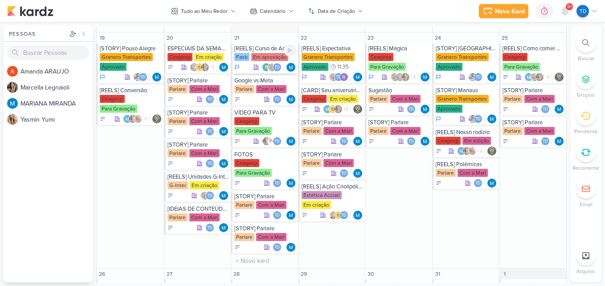
click at [274, 56] on div "Em aprovação" at bounding box center [269, 57] width 37 height 8
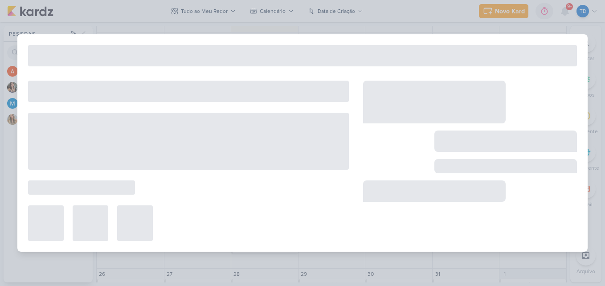
type input "[REELS] Curso de Administração"
type input "21 de outubro de 2025 às 23:59"
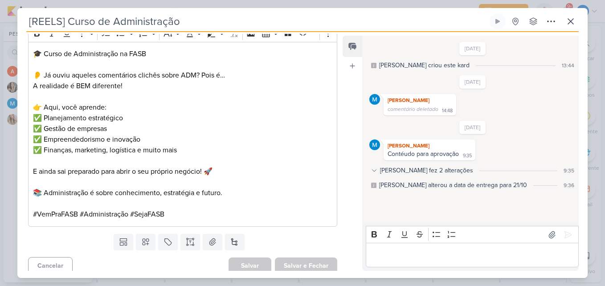
scroll to position [635, 0]
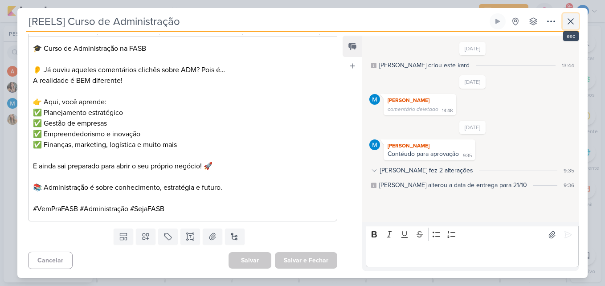
click at [573, 16] on icon at bounding box center [570, 21] width 11 height 11
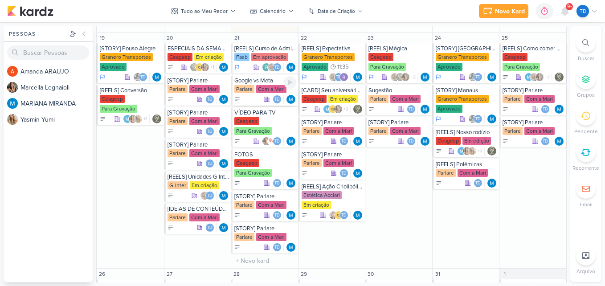
click at [265, 87] on div "Com a Mari" at bounding box center [271, 89] width 30 height 8
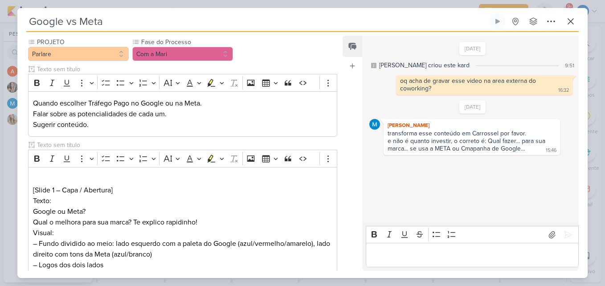
scroll to position [0, 0]
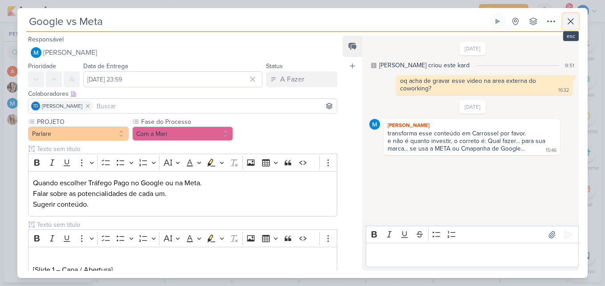
click at [570, 15] on button at bounding box center [570, 21] width 16 height 16
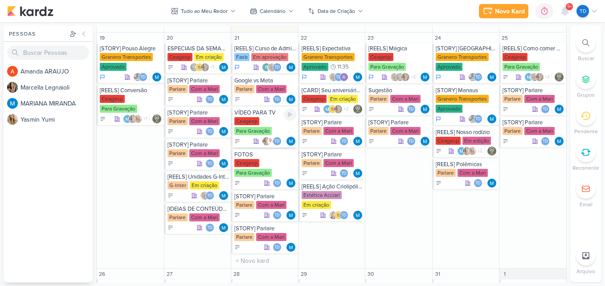
click at [271, 115] on div "VÍDEO PARA TV" at bounding box center [265, 112] width 62 height 7
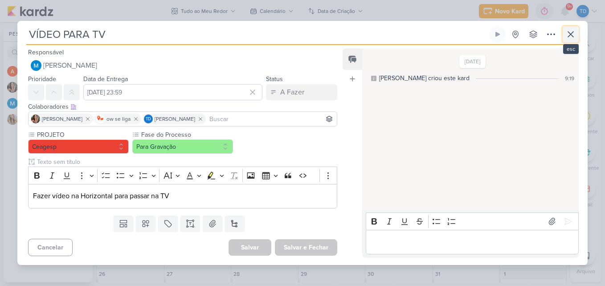
click at [569, 35] on icon at bounding box center [570, 34] width 11 height 11
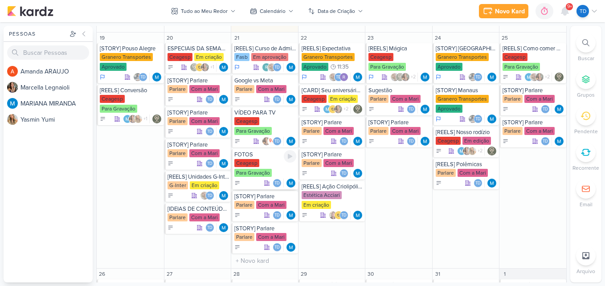
click at [268, 166] on div "Ceagesp Para Gravação" at bounding box center [265, 168] width 62 height 19
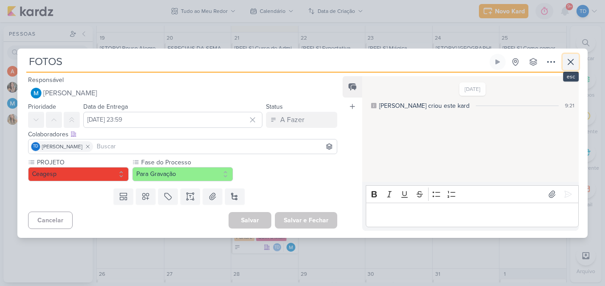
click at [571, 61] on icon at bounding box center [570, 61] width 5 height 5
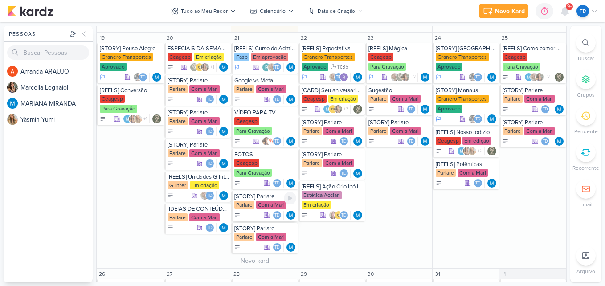
click at [269, 204] on div "Com a Mari" at bounding box center [271, 205] width 30 height 8
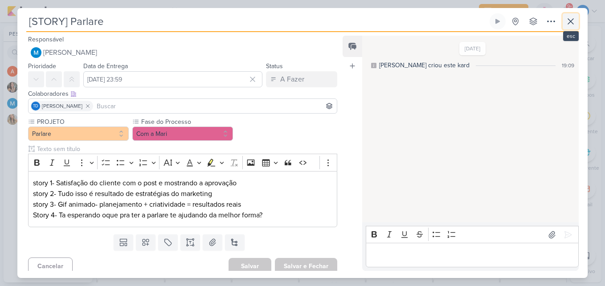
click at [572, 16] on button at bounding box center [570, 21] width 16 height 16
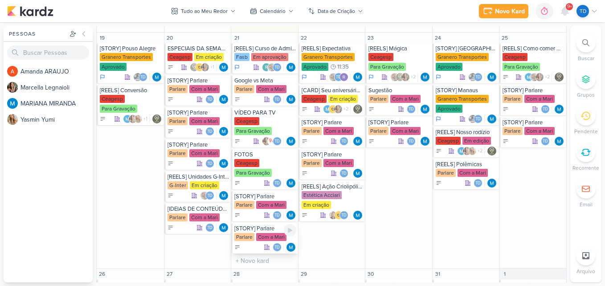
click at [272, 233] on div "Com a Mari" at bounding box center [271, 237] width 30 height 8
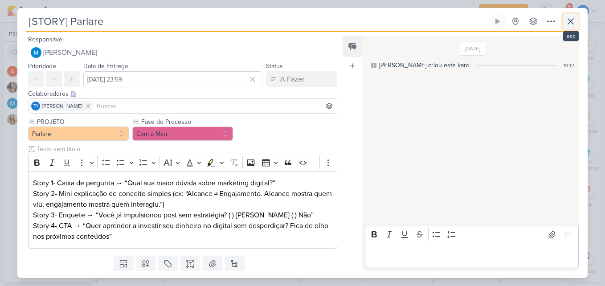
click at [570, 28] on button at bounding box center [570, 21] width 16 height 16
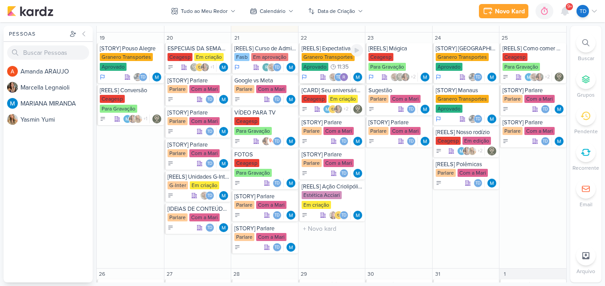
click at [325, 52] on div "[REELS] Expectativa" at bounding box center [332, 48] width 62 height 7
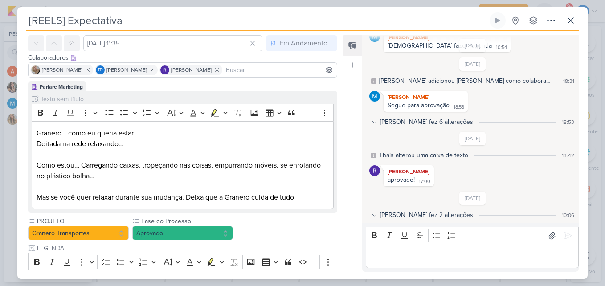
scroll to position [2, 0]
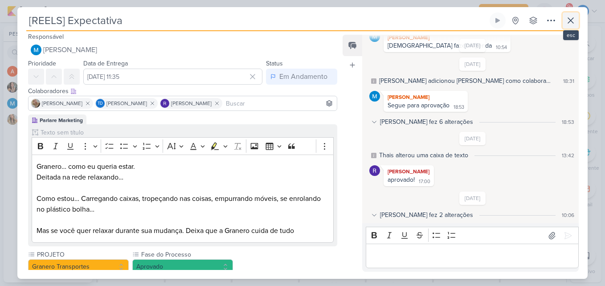
click at [578, 18] on button at bounding box center [570, 20] width 16 height 16
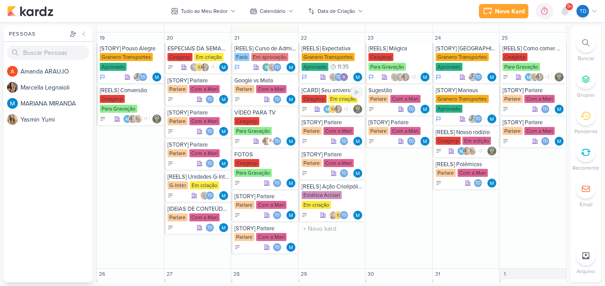
click at [328, 97] on div "Em criação" at bounding box center [342, 99] width 29 height 8
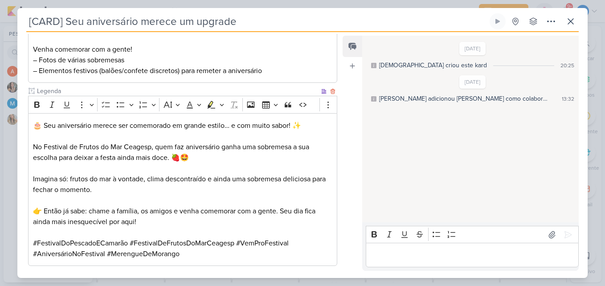
scroll to position [32, 0]
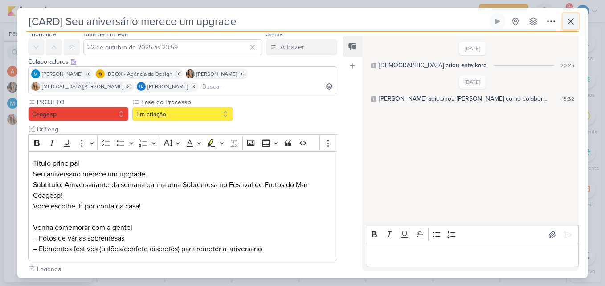
click at [572, 16] on icon at bounding box center [570, 21] width 11 height 11
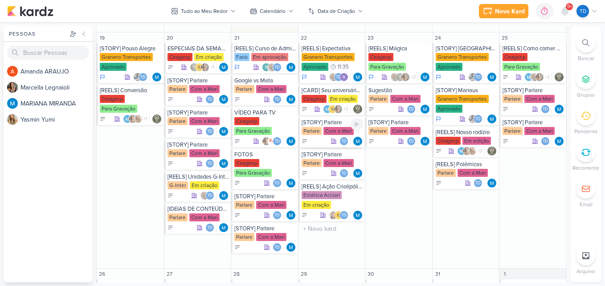
click at [325, 138] on div "Td" at bounding box center [332, 141] width 62 height 9
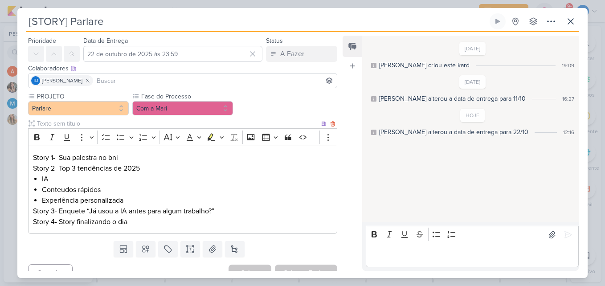
scroll to position [38, 0]
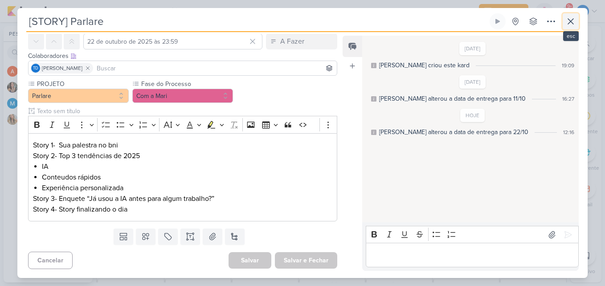
click at [571, 25] on icon at bounding box center [570, 21] width 11 height 11
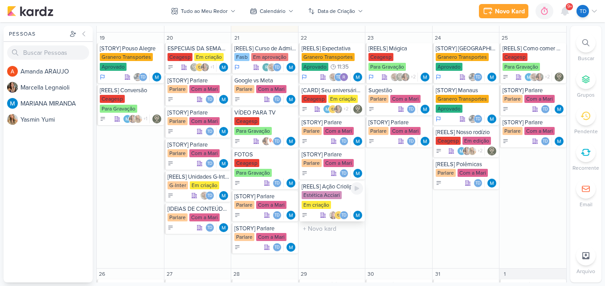
click at [319, 190] on div "[REELS] Ação Criolipólise" at bounding box center [332, 186] width 62 height 7
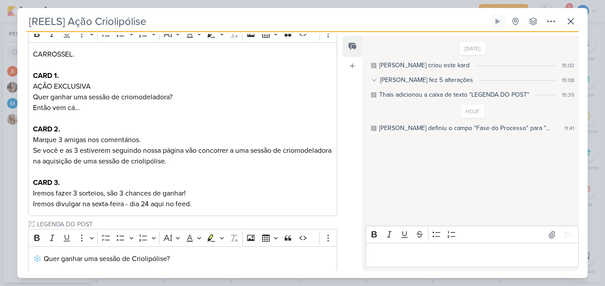
scroll to position [128, 0]
click at [569, 21] on icon at bounding box center [570, 21] width 11 height 11
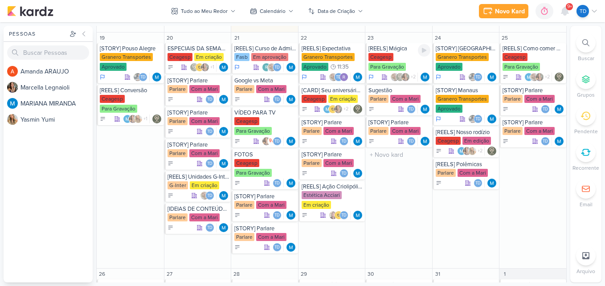
click at [404, 50] on div "[REELS] Mágica" at bounding box center [399, 48] width 62 height 7
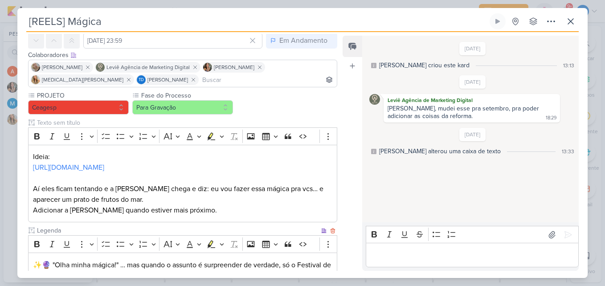
scroll to position [0, 0]
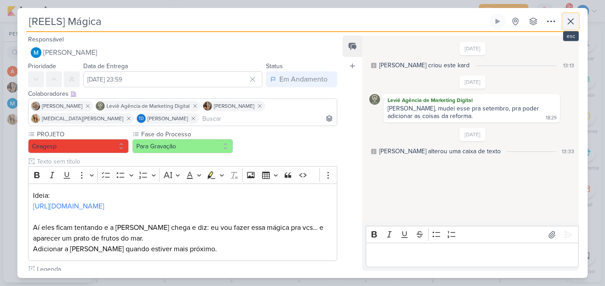
click at [569, 22] on icon at bounding box center [570, 21] width 11 height 11
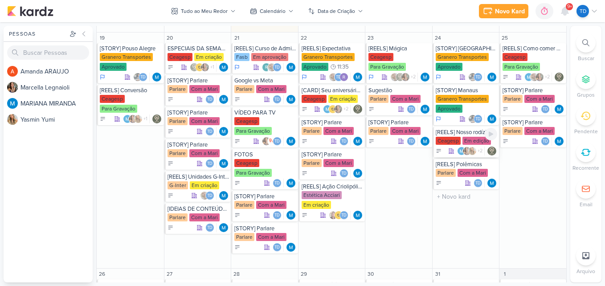
click at [469, 141] on div "Em edição" at bounding box center [476, 141] width 29 height 8
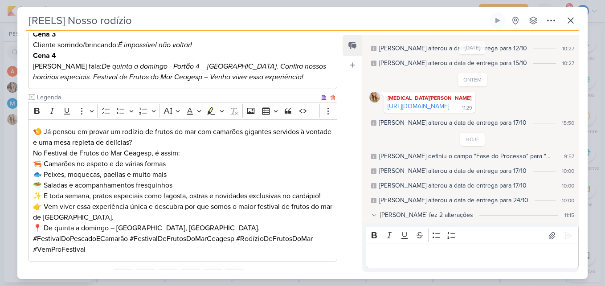
scroll to position [308, 0]
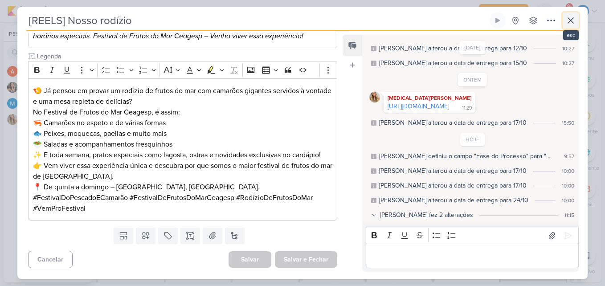
click at [569, 17] on icon at bounding box center [570, 20] width 11 height 11
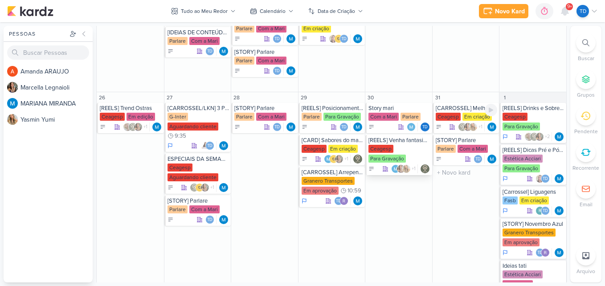
scroll to position [935, 0]
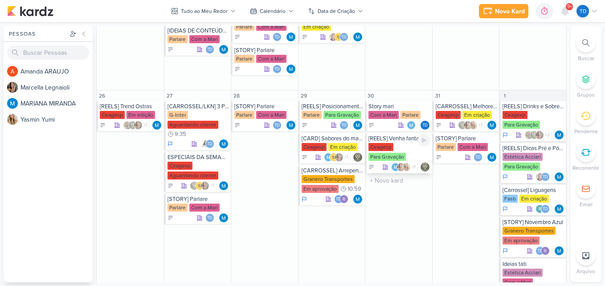
click at [390, 150] on div "Ceagesp" at bounding box center [380, 147] width 25 height 8
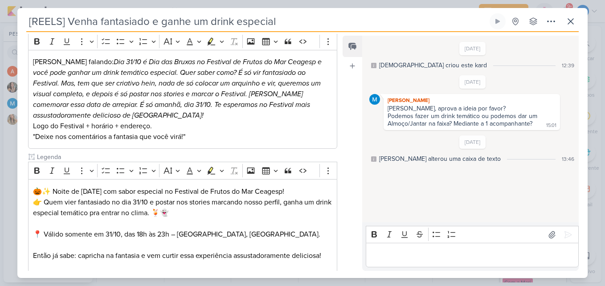
scroll to position [200, 0]
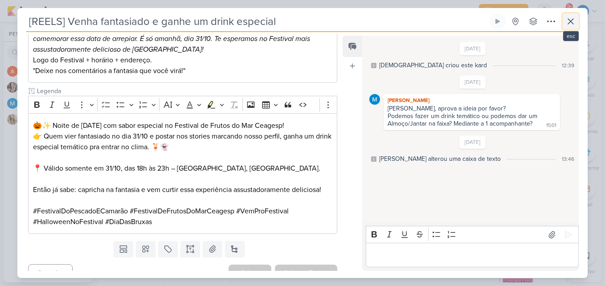
click at [565, 21] on button at bounding box center [570, 21] width 16 height 16
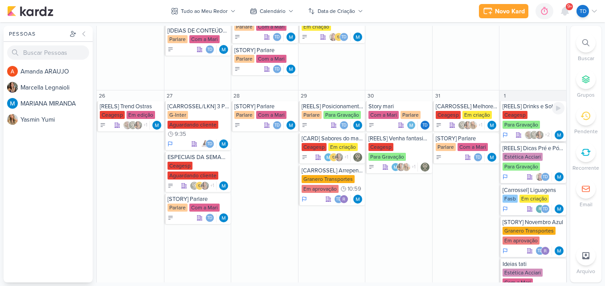
scroll to position [980, 0]
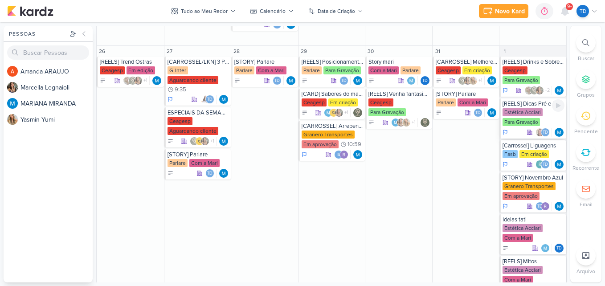
click at [536, 118] on div "Para Gravação" at bounding box center [520, 122] width 37 height 8
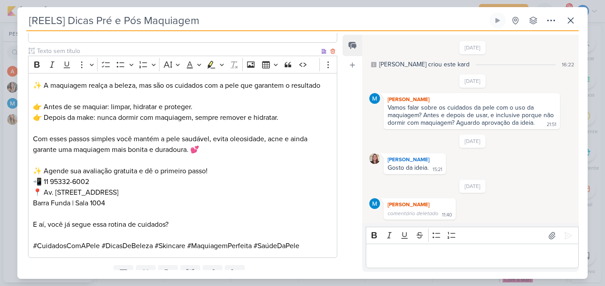
scroll to position [378, 0]
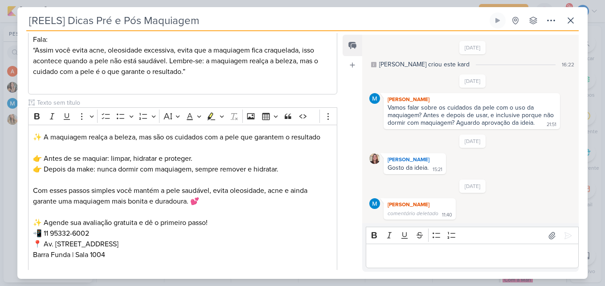
click at [579, 22] on div "[REELS] Dicas Pré e Pós Maquiagem Criado por MARIANA nenhum grupo disponível" at bounding box center [302, 145] width 570 height 266
click at [570, 20] on icon at bounding box center [570, 20] width 5 height 5
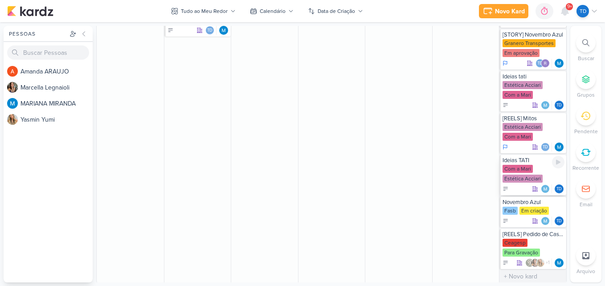
scroll to position [1124, 0]
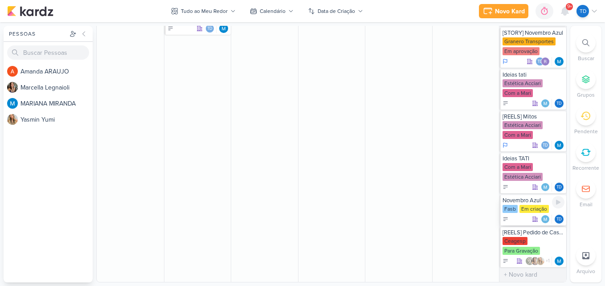
click at [531, 208] on div "Em criação" at bounding box center [533, 209] width 29 height 8
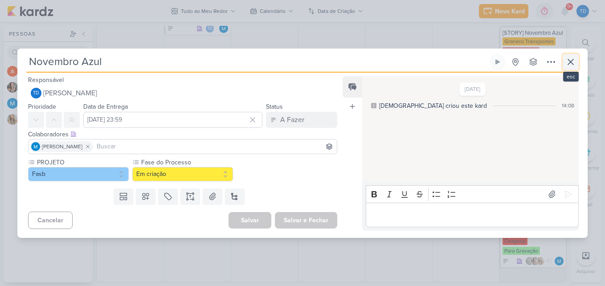
click at [569, 64] on icon at bounding box center [570, 62] width 11 height 11
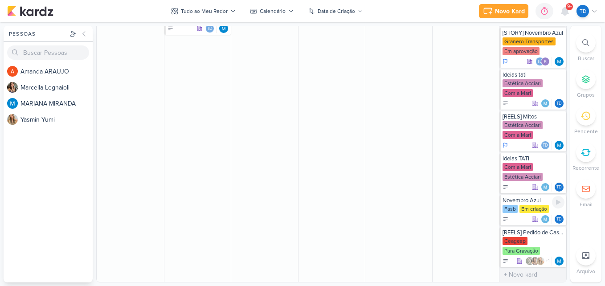
click at [532, 218] on icon at bounding box center [535, 219] width 6 height 6
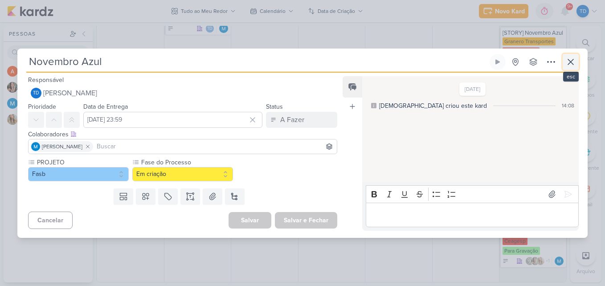
click at [564, 61] on button at bounding box center [570, 62] width 16 height 16
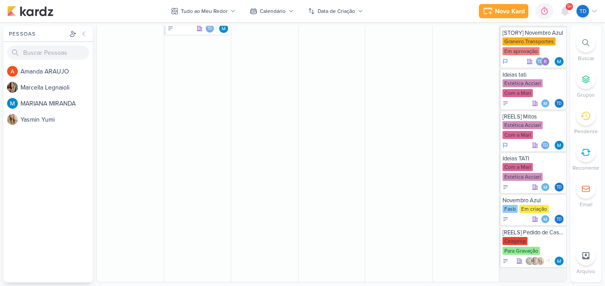
scroll to position [946, 0]
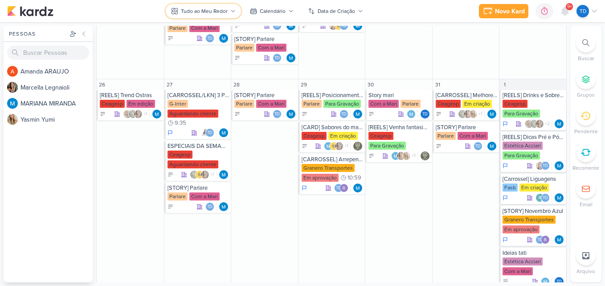
click at [230, 9] on icon at bounding box center [232, 10] width 5 height 5
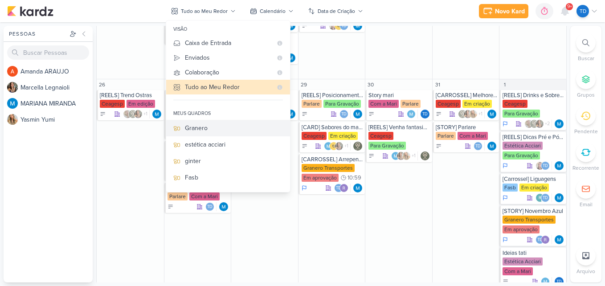
click at [226, 129] on div "Granero" at bounding box center [234, 127] width 98 height 9
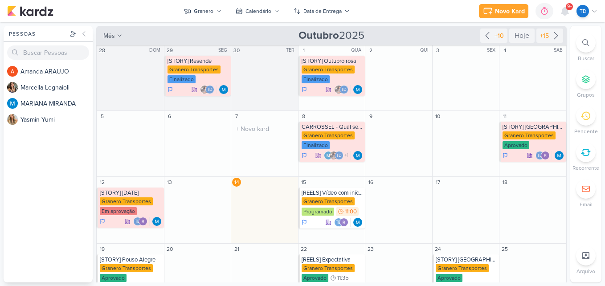
scroll to position [0, 0]
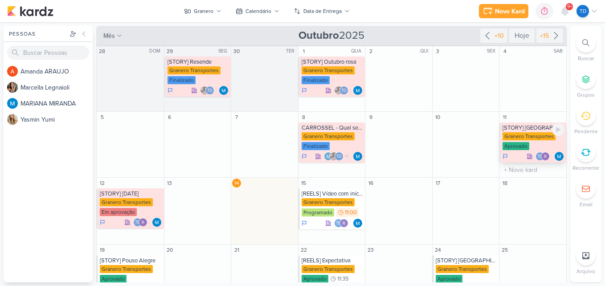
click at [511, 139] on div "Granero Transportes" at bounding box center [528, 136] width 53 height 8
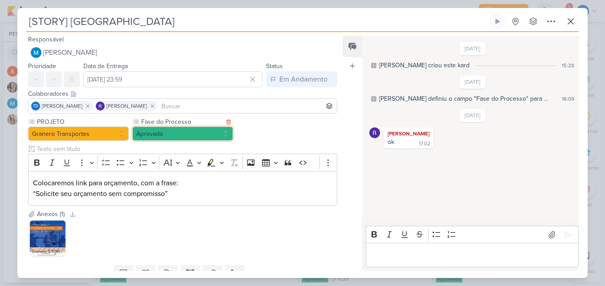
click at [204, 139] on button "Aprovado" at bounding box center [182, 133] width 101 height 14
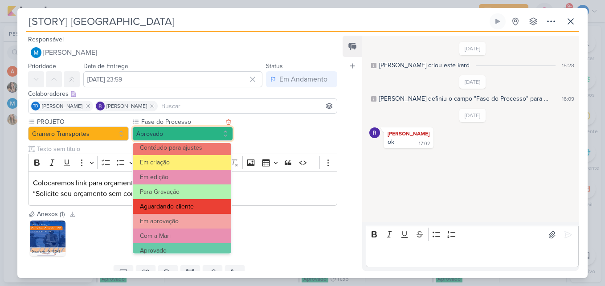
scroll to position [86, 0]
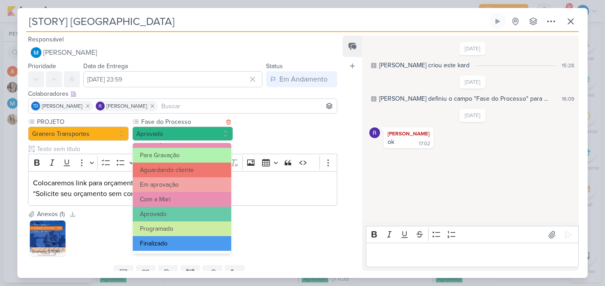
click at [191, 239] on button "Finalizado" at bounding box center [182, 243] width 98 height 15
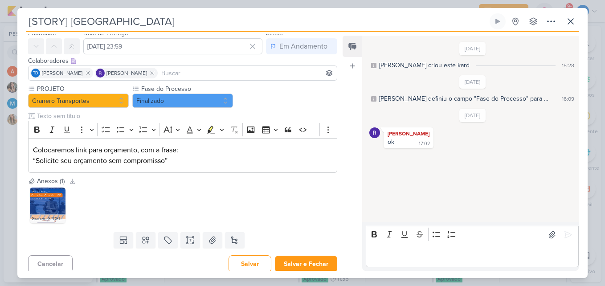
scroll to position [37, 0]
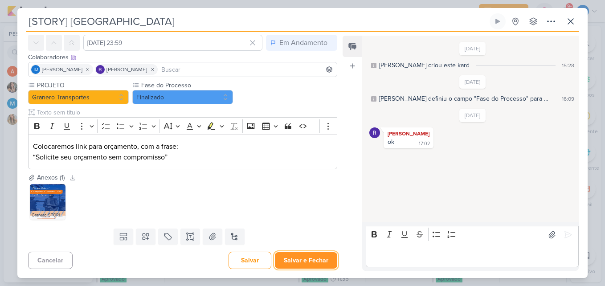
click at [306, 252] on button "Salvar e Fechar" at bounding box center [306, 260] width 62 height 16
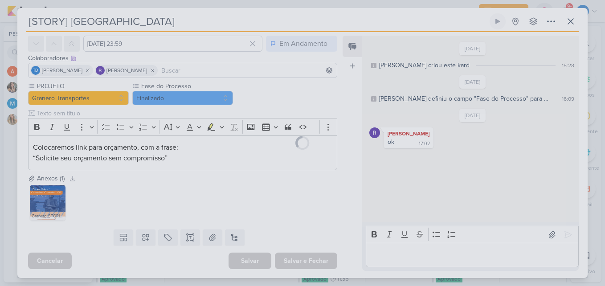
scroll to position [36, 0]
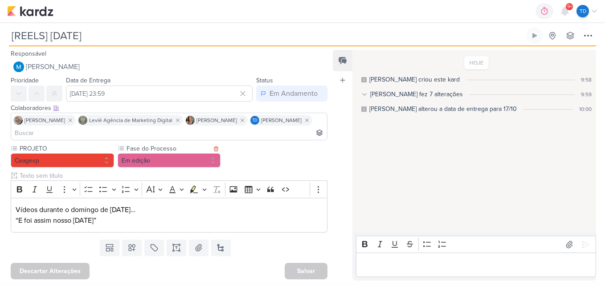
scroll to position [0, 0]
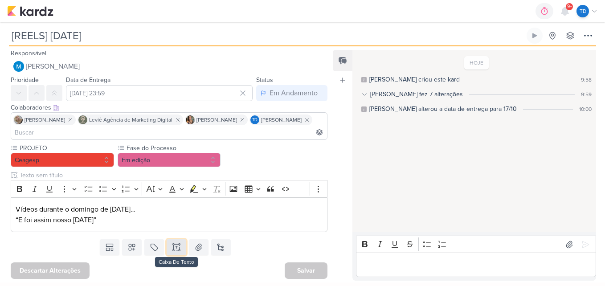
click at [172, 244] on icon at bounding box center [176, 247] width 9 height 9
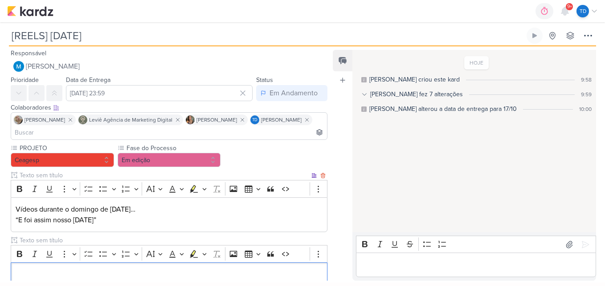
scroll to position [0, 0]
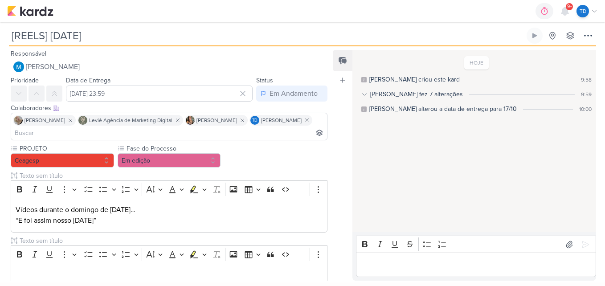
click at [76, 234] on div "PROJETO [GEOGRAPHIC_DATA] Fase do Processo" at bounding box center [169, 215] width 317 height 143
click at [79, 239] on input "text" at bounding box center [164, 240] width 292 height 9
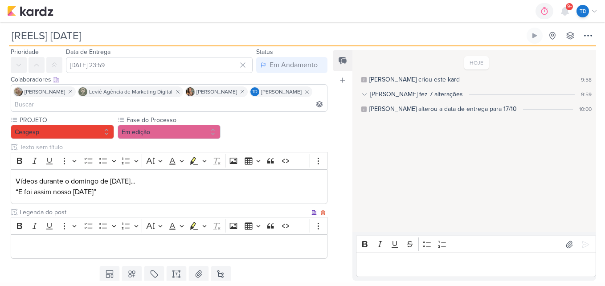
scroll to position [56, 0]
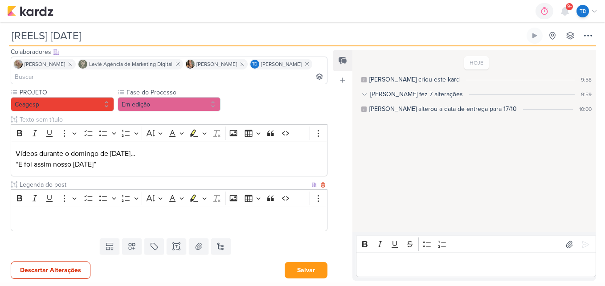
type input "Legenda do post"
click at [188, 220] on p "Editor editing area: main" at bounding box center [169, 219] width 307 height 11
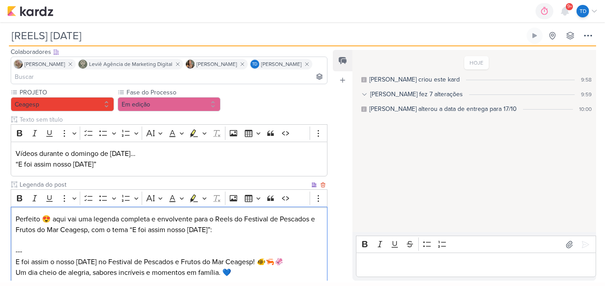
scroll to position [170, 0]
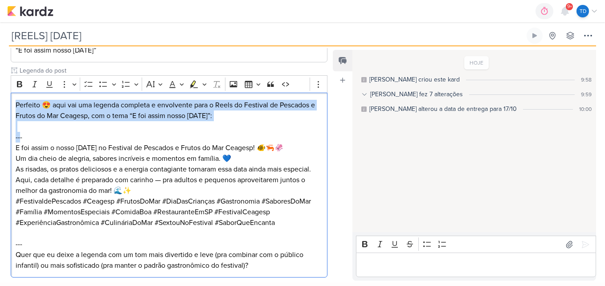
drag, startPoint x: 13, startPoint y: 139, endPoint x: 7, endPoint y: 104, distance: 35.7
click at [7, 104] on div "PROJETO [GEOGRAPHIC_DATA] Fase do Processo" at bounding box center [165, 127] width 331 height 307
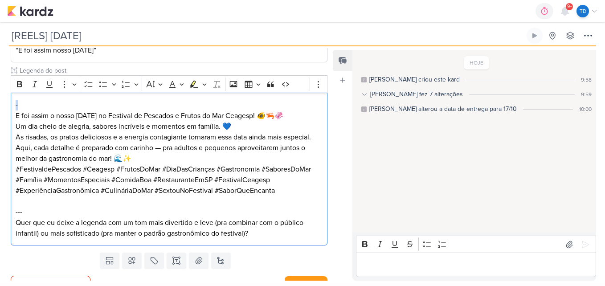
drag, startPoint x: 28, startPoint y: 105, endPoint x: -2, endPoint y: 104, distance: 29.4
click at [0, 104] on html "1.107.0 0h0m Sessão desligada... Hoje 0h0m Semana 0h0m Mês 0h0m" at bounding box center [302, 141] width 605 height 282
click at [13, 114] on div "E foi assim o nosso Dia das Crianças no Festival de Pescados e Frutos do Mar Ce…" at bounding box center [169, 169] width 317 height 153
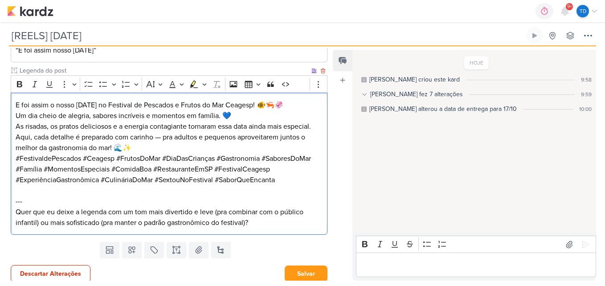
drag, startPoint x: 301, startPoint y: 104, endPoint x: 309, endPoint y: 103, distance: 7.6
click at [309, 103] on p "E foi assim o nosso Dia das Crianças no Festival de Pescados e Frutos do Mar Ce…" at bounding box center [169, 116] width 307 height 32
copy p "🦑"
click at [16, 102] on p "E foi assim o nosso Dia das Crianças no Festival de Pescados e Frutos do Mar Ce…" at bounding box center [169, 116] width 307 height 32
click at [25, 114] on p "🦐E foi assim o nosso Dia das Crianças no Festival de Pescados e Frutos do Mar C…" at bounding box center [169, 116] width 307 height 32
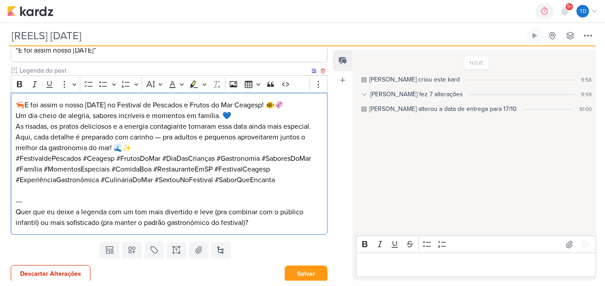
click at [73, 121] on p "🦐E foi assim o nosso Dia das Crianças no Festival de Pescados e Frutos do Mar C…" at bounding box center [169, 116] width 307 height 32
click at [253, 124] on p "🦐E foi assim o nosso Dia das Crianças no Festival de Pescados e Frutos do Mar C…" at bounding box center [169, 116] width 307 height 32
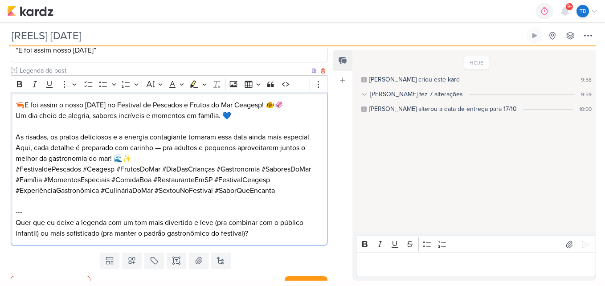
click at [162, 159] on p "Aqui, cada detalhe é preparado com carinho — pra adultos e pequenos aproveitare…" at bounding box center [169, 153] width 307 height 21
click at [133, 164] on p "Aqui, cada detalhe é preparado com carinho pra adultos e pequenos aproveitarem …" at bounding box center [169, 153] width 307 height 21
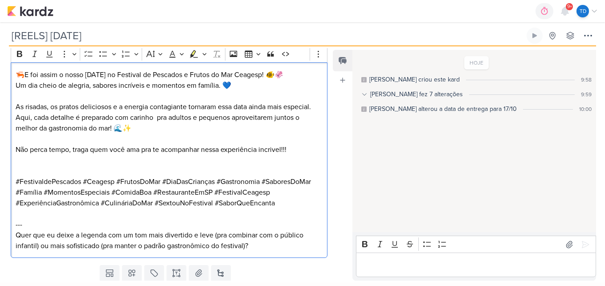
scroll to position [238, 0]
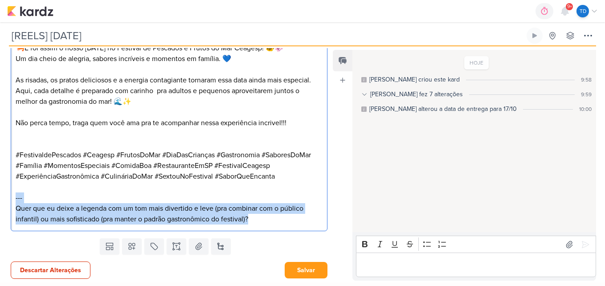
drag, startPoint x: 257, startPoint y: 217, endPoint x: 0, endPoint y: 200, distance: 256.6
click at [1, 200] on div "PROJETO Ceagesp Fase do Processo" at bounding box center [165, 76] width 331 height 318
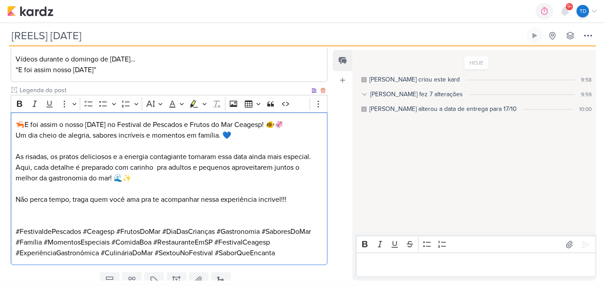
scroll to position [195, 0]
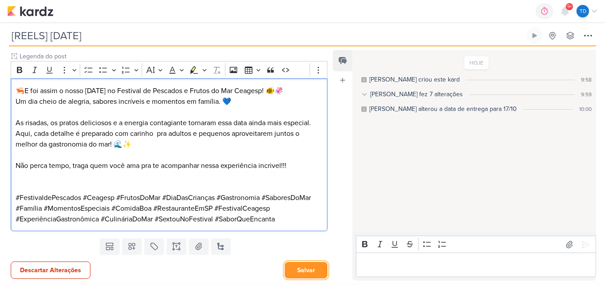
click at [296, 266] on button "Salvar" at bounding box center [306, 270] width 43 height 16
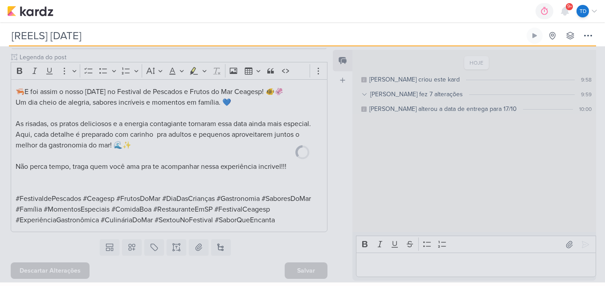
scroll to position [194, 0]
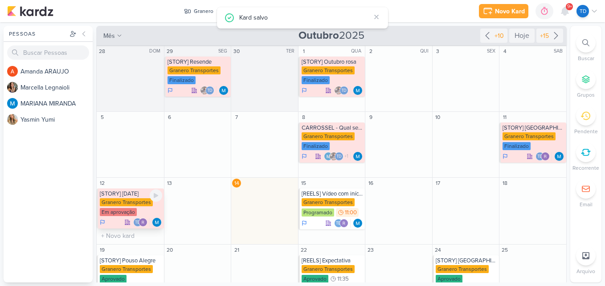
click at [125, 207] on div "Granero Transportes Em aprovação" at bounding box center [131, 207] width 62 height 19
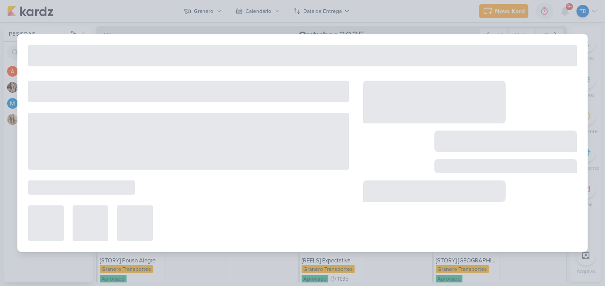
type input "[STORY] [DATE]"
type input "12 de outubro de 2025 às 23:59"
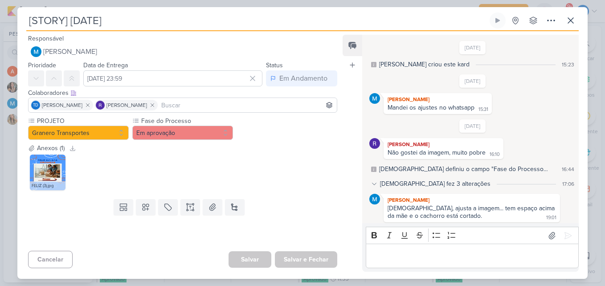
scroll to position [125, 0]
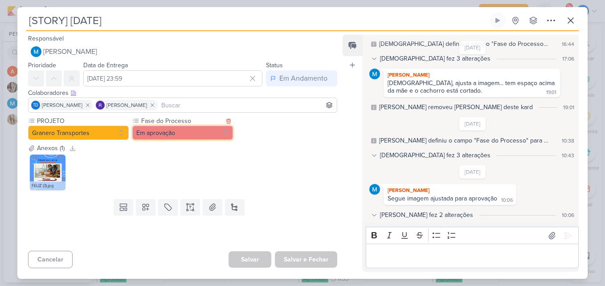
click at [167, 134] on button "Em aprovação" at bounding box center [182, 133] width 101 height 14
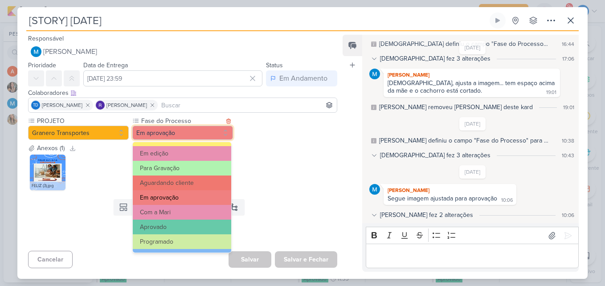
scroll to position [86, 0]
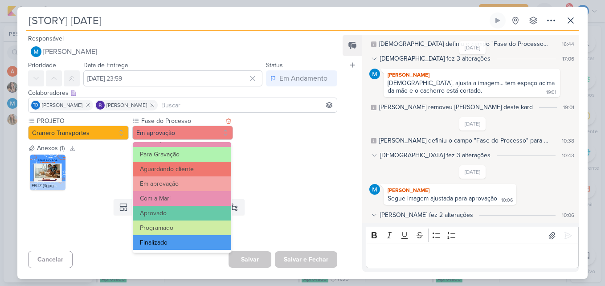
click at [175, 237] on button "Finalizado" at bounding box center [182, 242] width 98 height 15
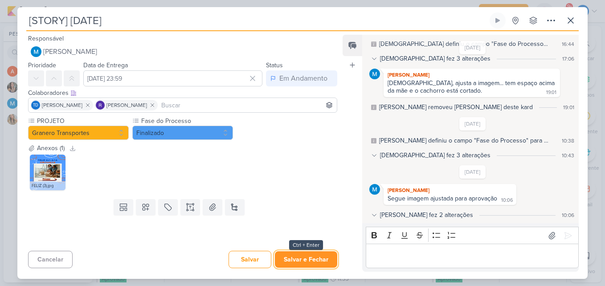
click at [318, 257] on button "Salvar e Fechar" at bounding box center [306, 259] width 62 height 16
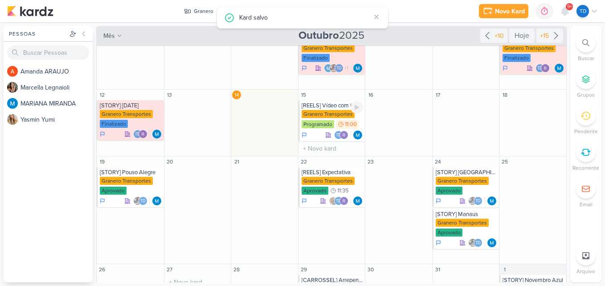
scroll to position [89, 0]
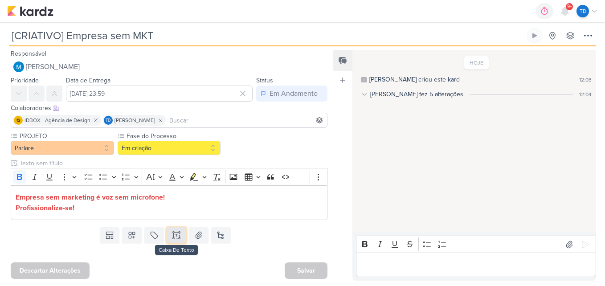
click at [167, 236] on button at bounding box center [177, 235] width 20 height 16
click at [177, 237] on icon at bounding box center [176, 235] width 9 height 9
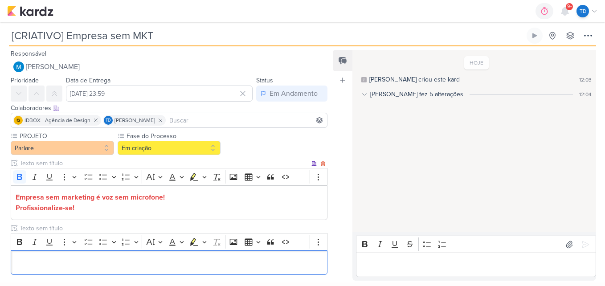
scroll to position [44, 0]
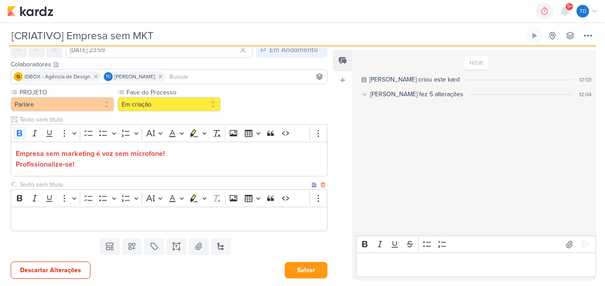
click at [64, 187] on input "text" at bounding box center [164, 184] width 292 height 9
type input "Legenda do post"
click at [146, 219] on p "Editor editing area: main" at bounding box center [169, 219] width 307 height 11
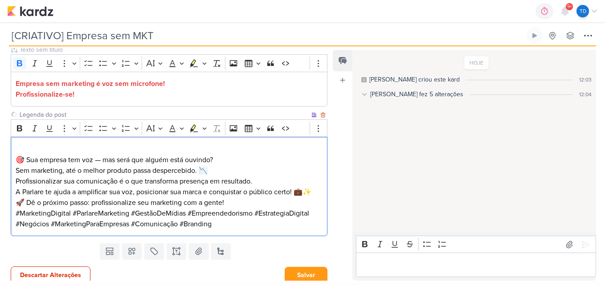
scroll to position [118, 0]
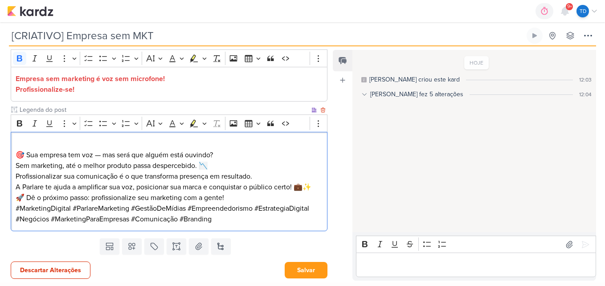
click at [18, 152] on p "🎯 Sua empresa tem voz — mas será que alguém está ouvindo? Sem marketing, até o …" at bounding box center [169, 155] width 307 height 32
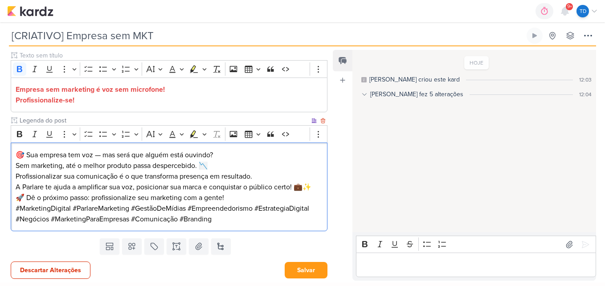
scroll to position [108, 0]
click at [103, 156] on p "🎯 Sua empresa tem voz — mas será que alguém está ouvindo? Sem marketing, até o …" at bounding box center [169, 160] width 307 height 21
click at [213, 159] on p "🎯 Sua empresa tem voz mas será que alguém está ouvindo? Sem marketing, até o me…" at bounding box center [169, 160] width 307 height 21
click at [216, 161] on p "🎯 Sua empresa tem voz mas será que alguém está ouvindo? Sem marketing, até o me…" at bounding box center [169, 160] width 307 height 21
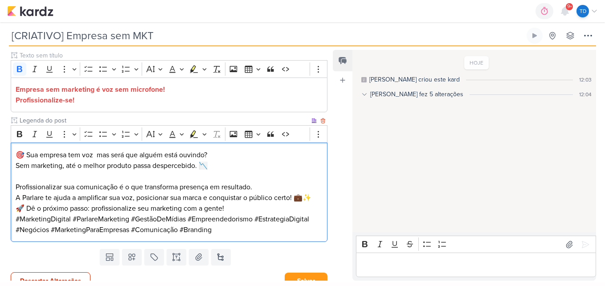
scroll to position [118, 0]
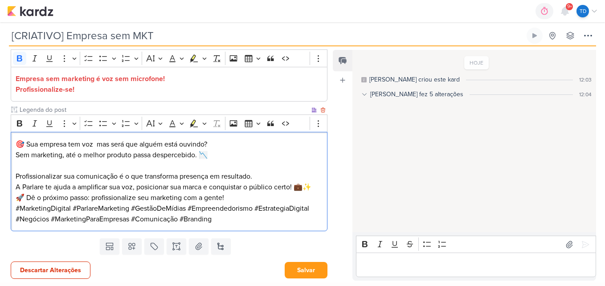
click at [315, 185] on p "Profissionalizar sua comunicação é o que transforma presença em resultado. A Pa…" at bounding box center [169, 181] width 307 height 21
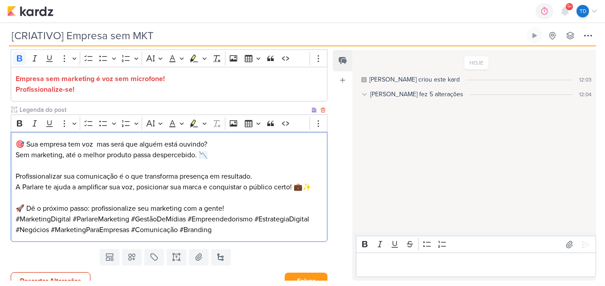
click at [242, 207] on p "🚀 Dê o próximo passo: profissionalize seu marketing com a gente!" at bounding box center [169, 208] width 307 height 11
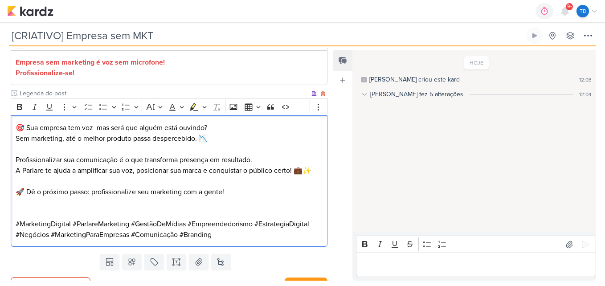
scroll to position [151, 0]
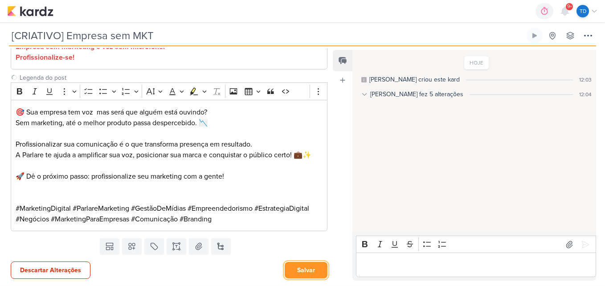
click at [303, 267] on button "Salvar" at bounding box center [306, 270] width 43 height 16
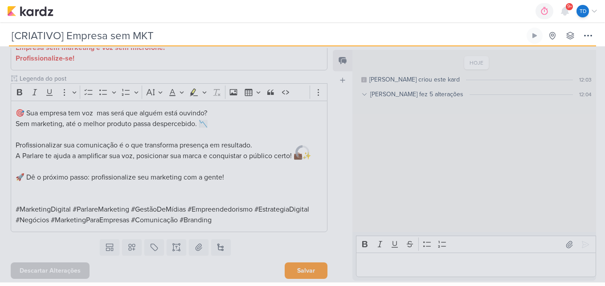
scroll to position [150, 0]
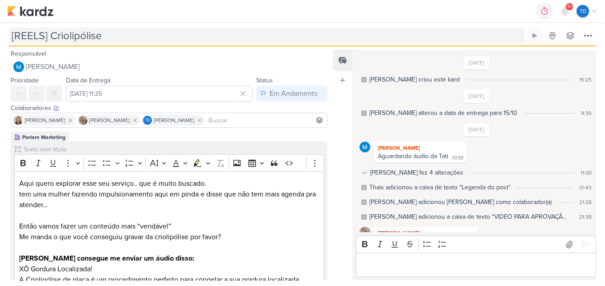
scroll to position [168, 0]
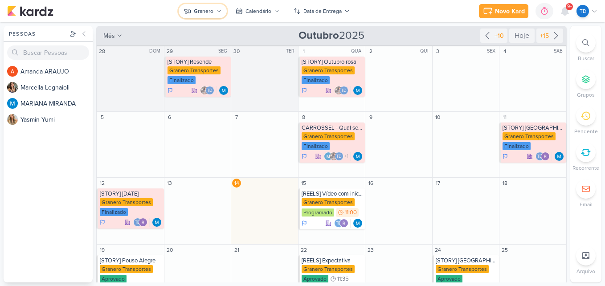
click at [210, 8] on div "Granero" at bounding box center [204, 11] width 20 height 8
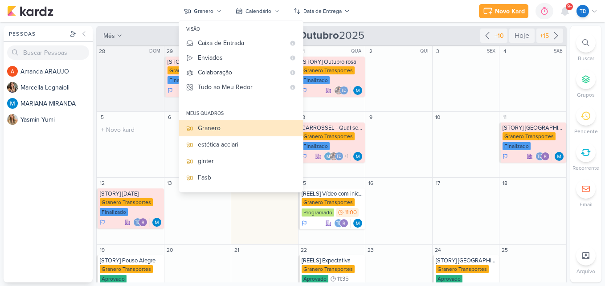
click at [130, 140] on div "5 O título do kard deve ter menos que 100 caracteres" at bounding box center [130, 145] width 67 height 66
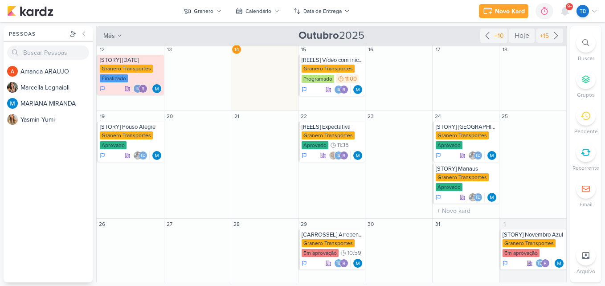
scroll to position [136, 0]
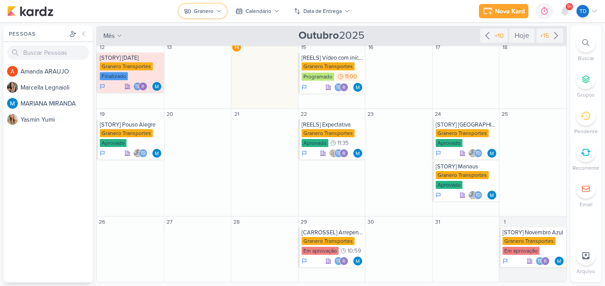
click at [212, 7] on button "Granero" at bounding box center [203, 11] width 48 height 14
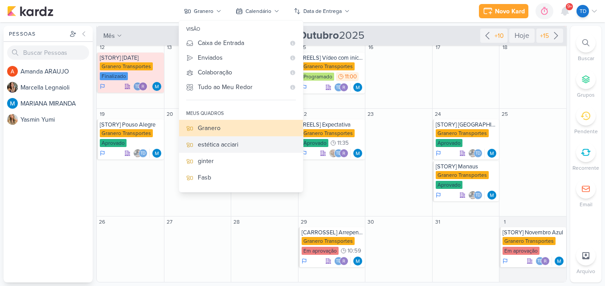
click at [241, 140] on div "estética acciari" at bounding box center [247, 144] width 98 height 9
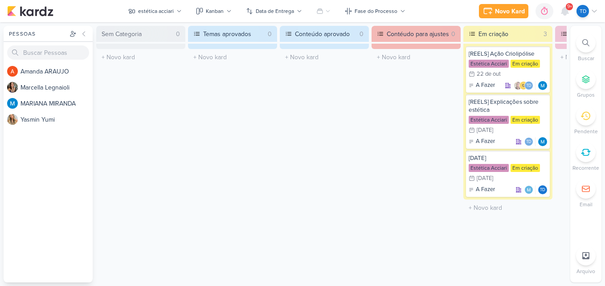
scroll to position [0, 0]
click at [225, 4] on button "Kanban" at bounding box center [214, 11] width 46 height 14
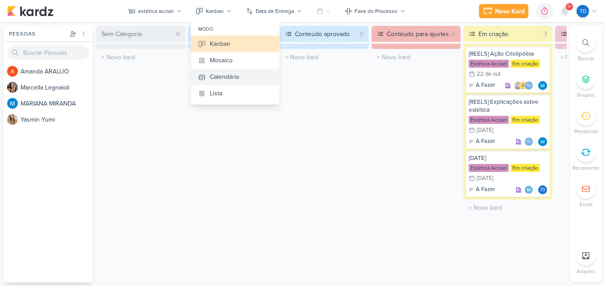
click at [228, 73] on div "Calendário" at bounding box center [224, 76] width 29 height 9
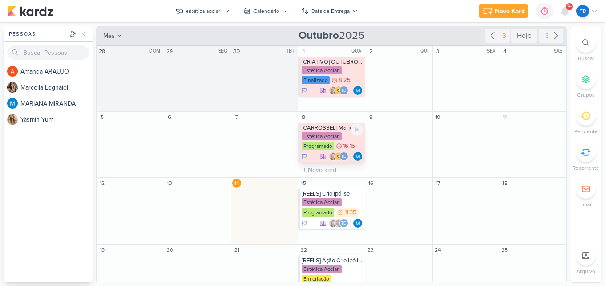
scroll to position [89, 0]
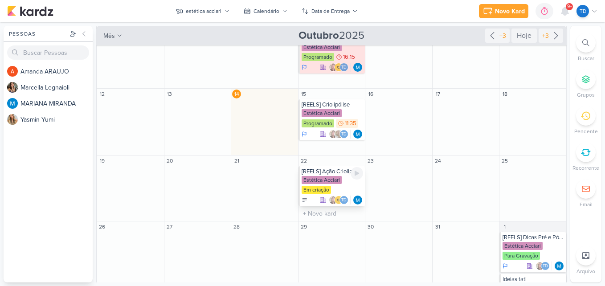
click at [326, 173] on div "[REELS] Ação Criolipólise" at bounding box center [332, 171] width 62 height 7
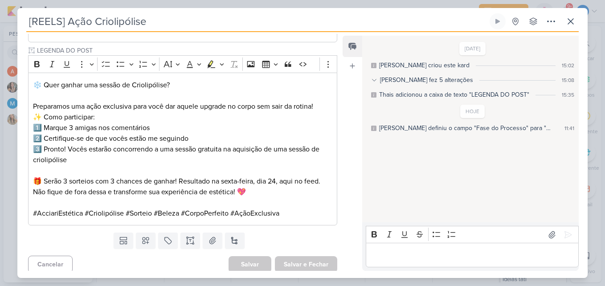
scroll to position [306, 0]
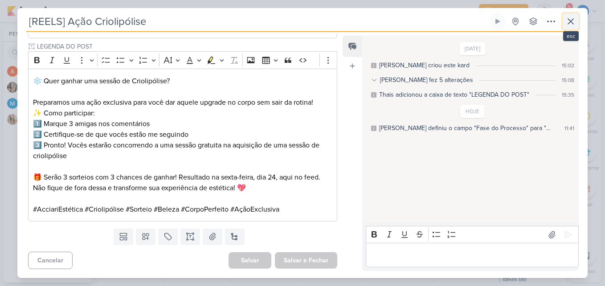
click at [567, 21] on icon at bounding box center [570, 21] width 11 height 11
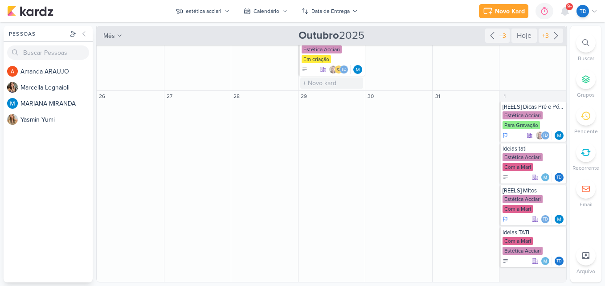
scroll to position [0, 0]
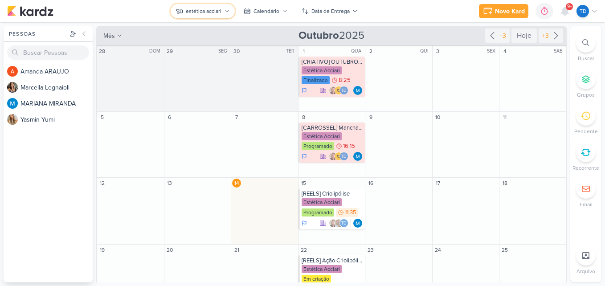
click at [219, 12] on div "estética acciari" at bounding box center [204, 11] width 36 height 8
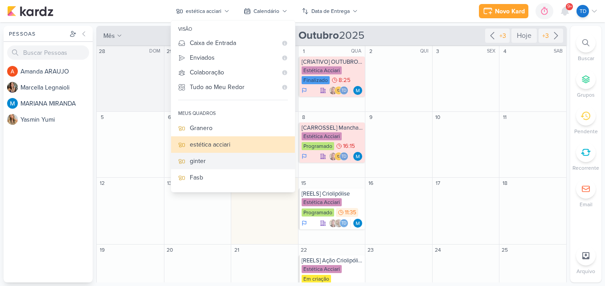
click at [215, 156] on div "ginter" at bounding box center [239, 160] width 98 height 9
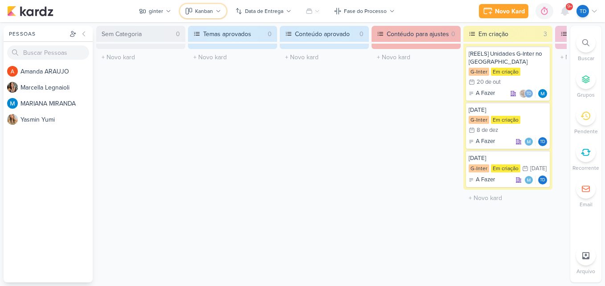
click at [214, 16] on button "Kanban" at bounding box center [203, 11] width 46 height 14
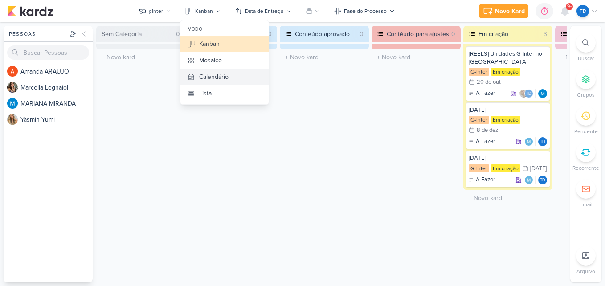
click at [218, 73] on div "Calendário" at bounding box center [213, 76] width 29 height 9
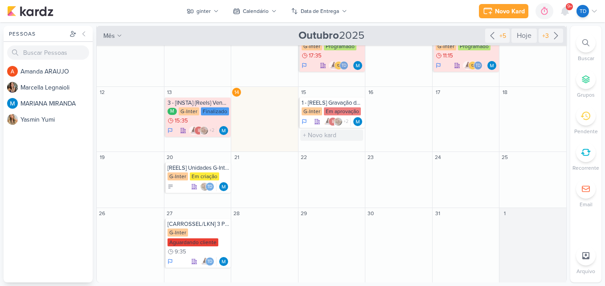
scroll to position [90, 0]
click at [191, 183] on icon at bounding box center [194, 186] width 6 height 6
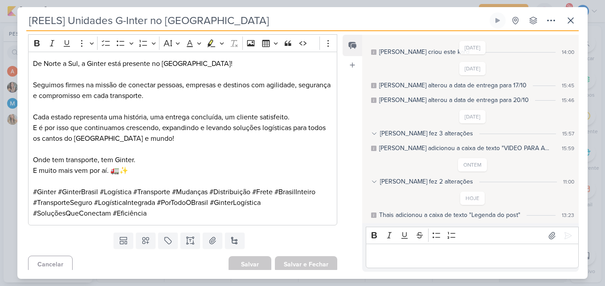
scroll to position [307, 0]
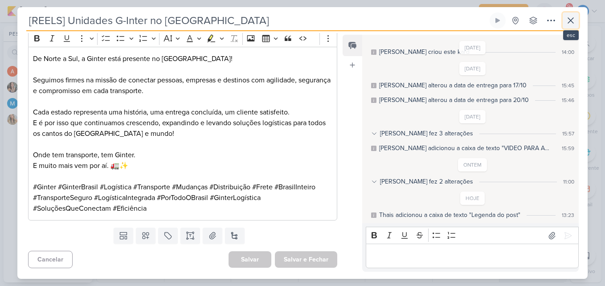
click at [564, 23] on button at bounding box center [570, 20] width 16 height 16
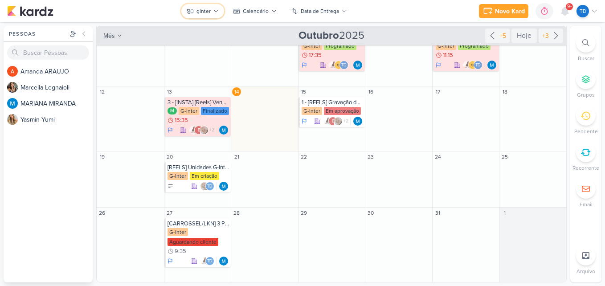
click at [219, 8] on button "ginter" at bounding box center [202, 11] width 43 height 14
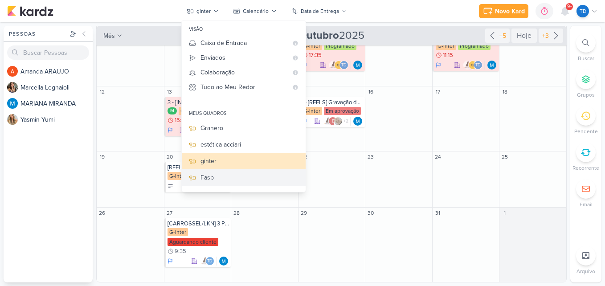
click at [231, 178] on div "Fasb" at bounding box center [249, 177] width 98 height 9
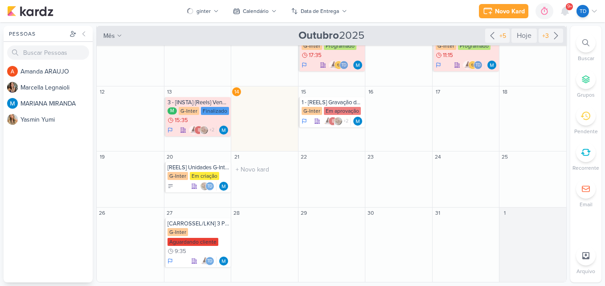
scroll to position [0, 0]
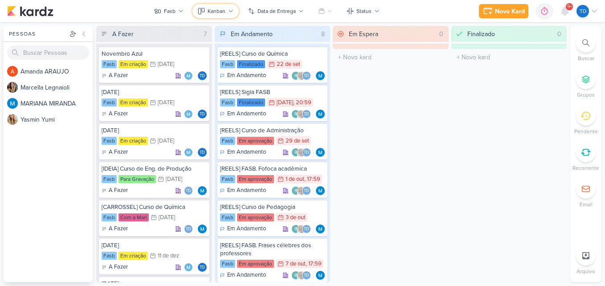
click at [223, 9] on div "Kanban" at bounding box center [217, 11] width 18 height 8
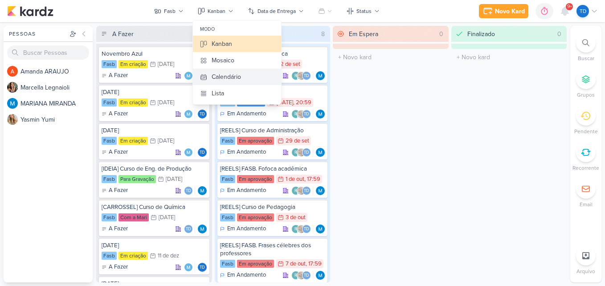
click at [261, 73] on button "Calendário" at bounding box center [237, 77] width 88 height 16
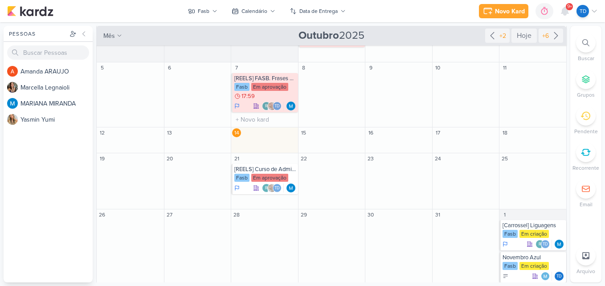
scroll to position [64, 0]
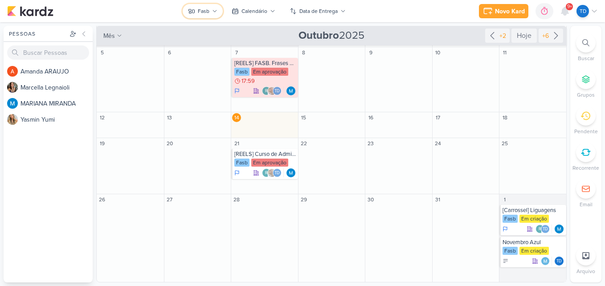
click at [209, 12] on div "Fasb" at bounding box center [204, 11] width 12 height 8
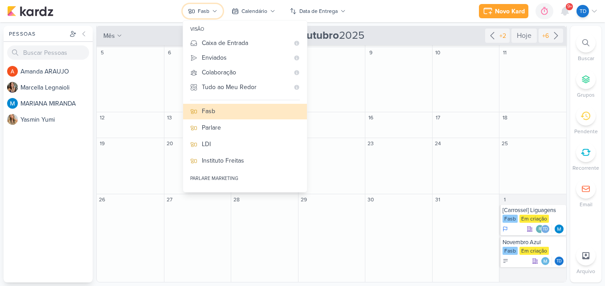
scroll to position [45, 0]
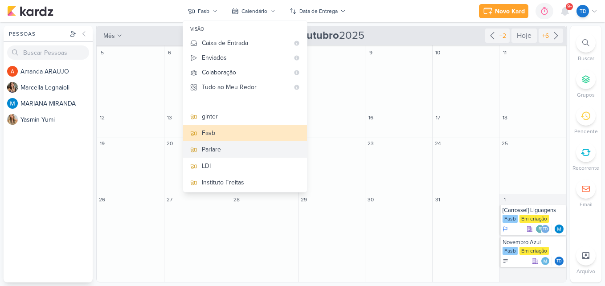
click at [236, 154] on div "Parlare" at bounding box center [251, 149] width 98 height 9
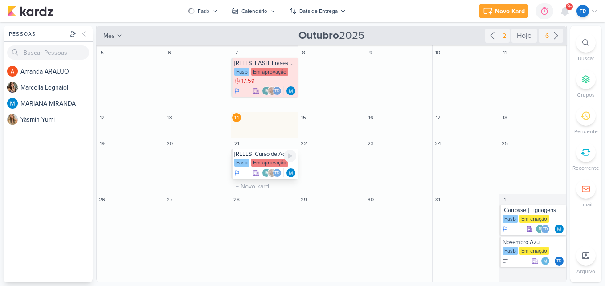
scroll to position [0, 0]
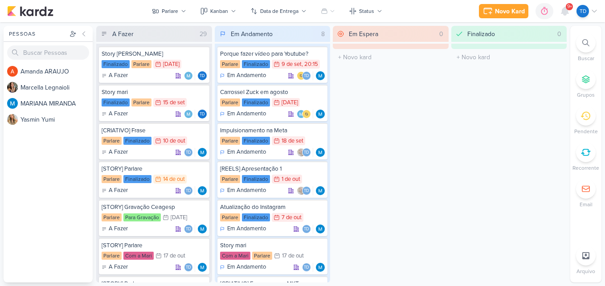
click at [237, 18] on div "Novo Kard Ctrl + k 0h0m Sessão desligada... Hoje 0h0m Semana 0h0m Mês 0h0m" at bounding box center [302, 11] width 590 height 22
click at [236, 16] on button "Kanban" at bounding box center [218, 11] width 46 height 14
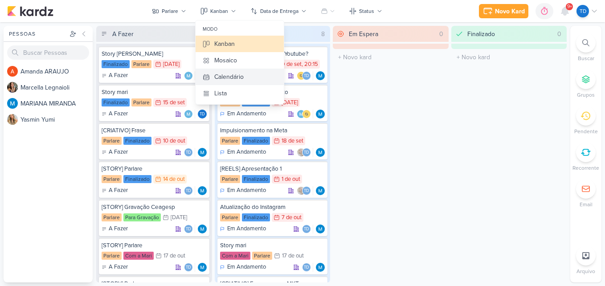
click at [245, 77] on button "Calendário" at bounding box center [239, 77] width 88 height 16
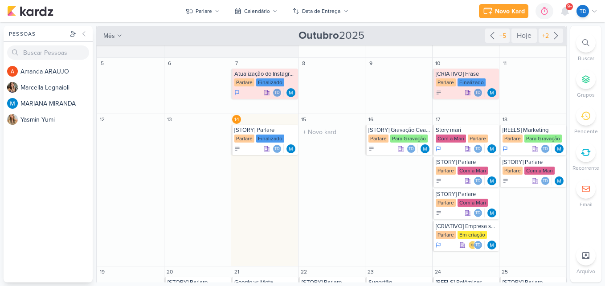
scroll to position [45, 0]
click at [475, 232] on div "Em criação" at bounding box center [471, 234] width 29 height 8
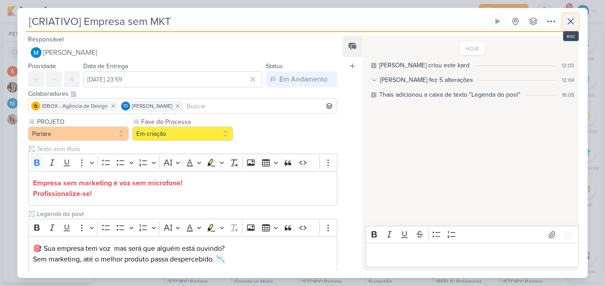
click at [571, 23] on icon at bounding box center [570, 21] width 11 height 11
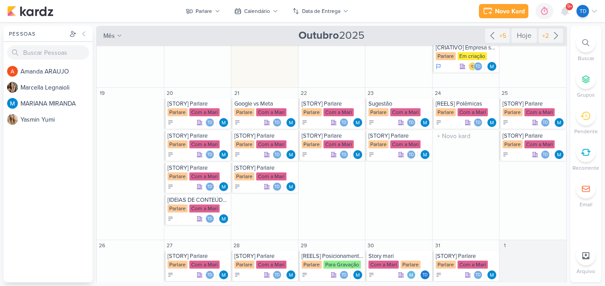
scroll to position [236, 0]
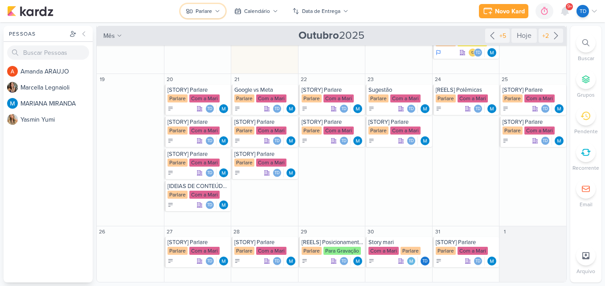
click at [212, 17] on button "Parlare" at bounding box center [202, 11] width 45 height 14
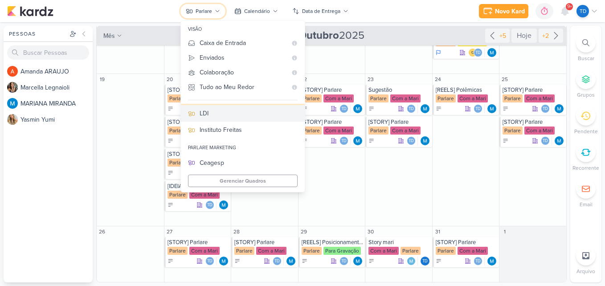
scroll to position [98, 0]
click at [244, 108] on div "LDI" at bounding box center [249, 112] width 98 height 9
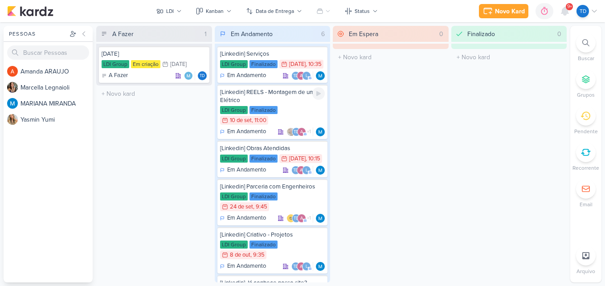
scroll to position [0, 0]
click at [230, 11] on icon at bounding box center [229, 11] width 4 height 2
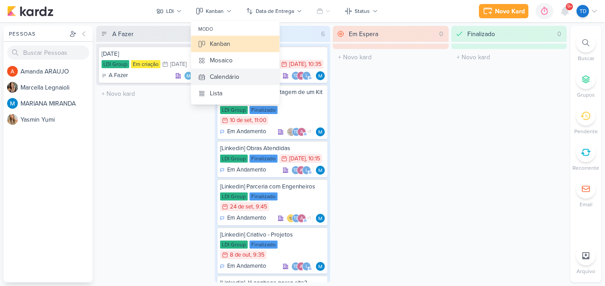
click at [245, 80] on button "Calendário" at bounding box center [235, 77] width 88 height 16
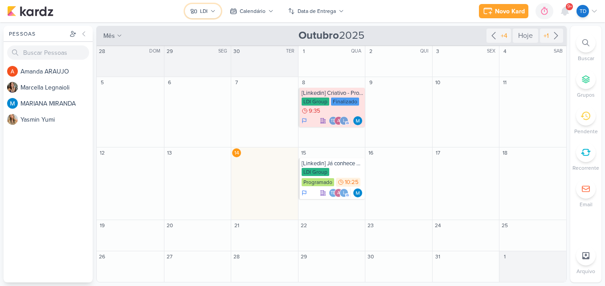
click at [197, 10] on icon at bounding box center [193, 11] width 7 height 7
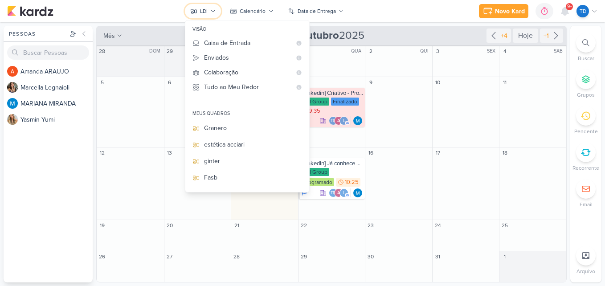
scroll to position [89, 0]
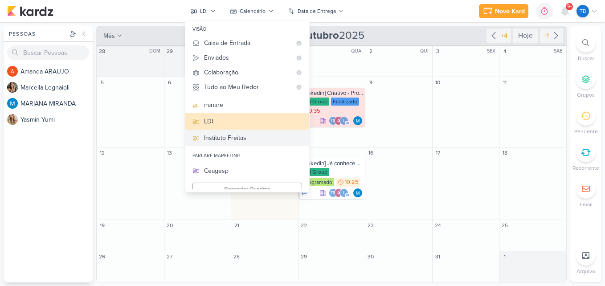
click at [234, 138] on div "Instituto Freitas" at bounding box center [253, 137] width 98 height 9
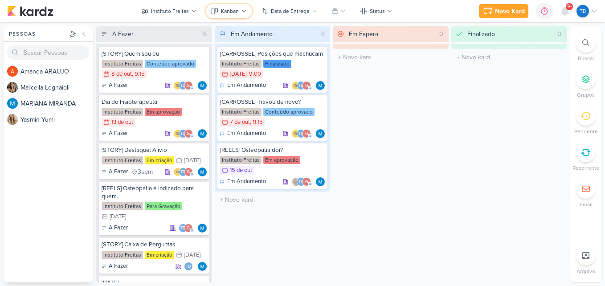
click at [228, 12] on div "Kanban" at bounding box center [230, 11] width 18 height 8
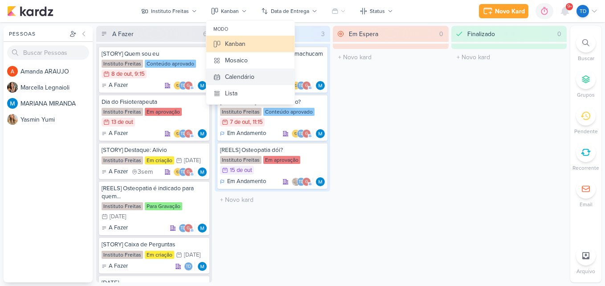
click at [243, 73] on div "Calendário" at bounding box center [239, 76] width 29 height 9
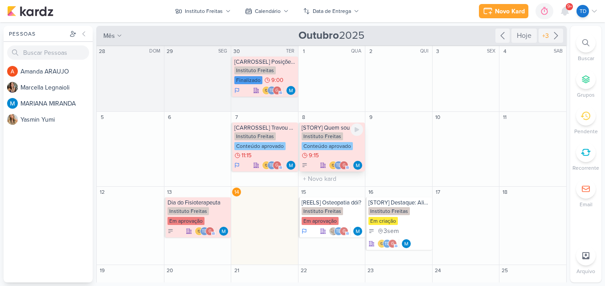
scroll to position [34, 0]
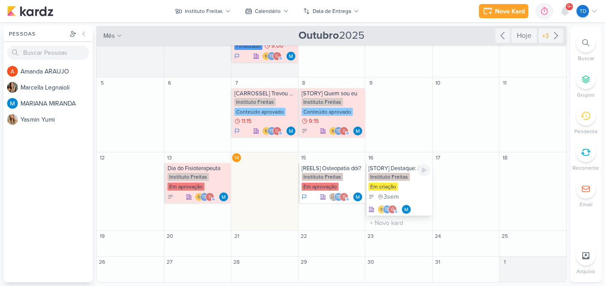
click at [400, 191] on div "[STORY] Destaque: Alivio Instituto Freitas Em criação 3sem Td" at bounding box center [398, 189] width 67 height 53
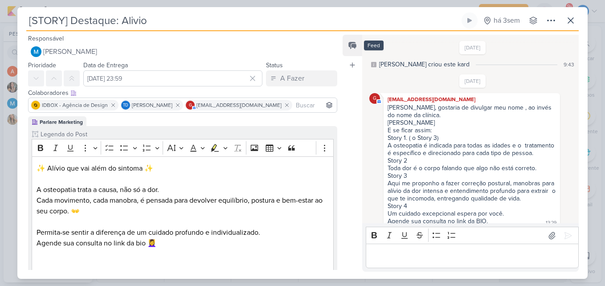
scroll to position [130, 0]
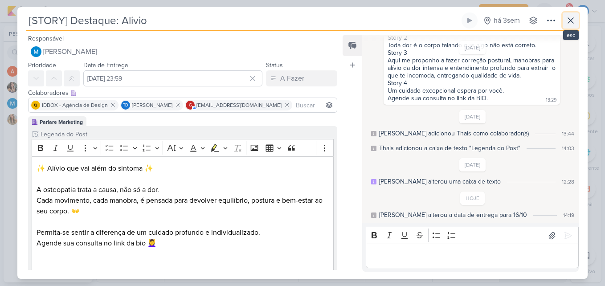
click at [577, 26] on button at bounding box center [570, 20] width 16 height 16
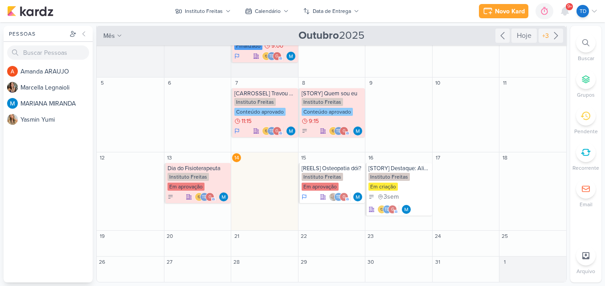
click at [567, 9] on span "9+" at bounding box center [569, 6] width 5 height 7
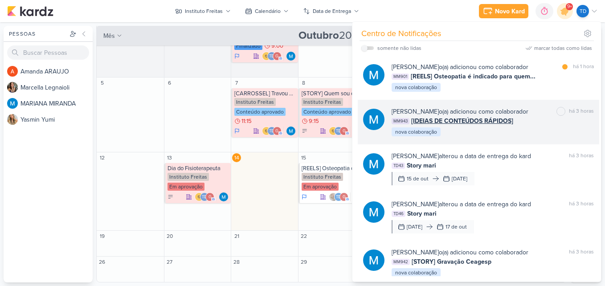
scroll to position [0, 0]
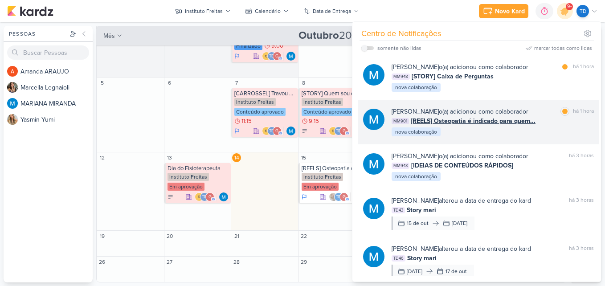
click at [513, 137] on div "MARIANA MIRANDA o(a) adicionou como colaborador marcar como lida há 1 hora MM90…" at bounding box center [492, 122] width 202 height 30
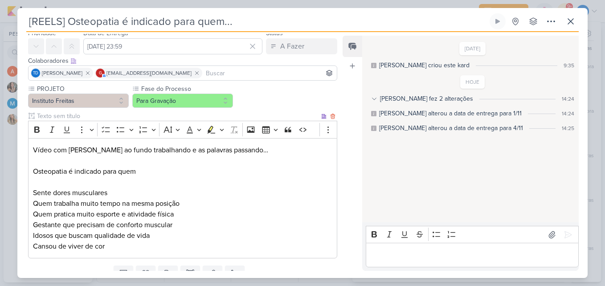
scroll to position [70, 0]
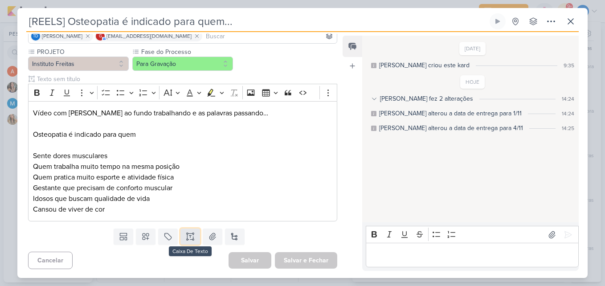
click at [189, 234] on icon at bounding box center [190, 234] width 4 height 0
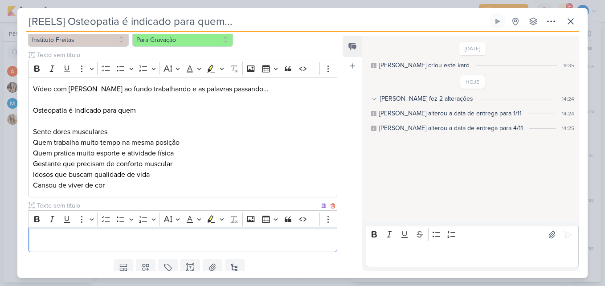
scroll to position [114, 0]
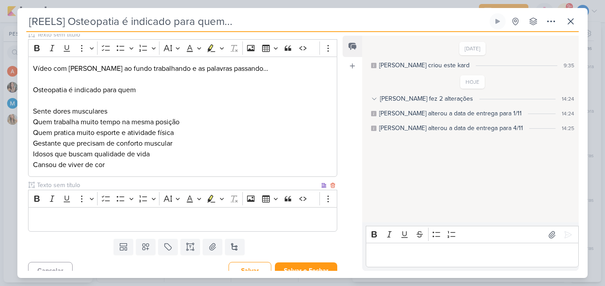
click at [94, 182] on input "text" at bounding box center [177, 184] width 284 height 9
type input "Legenda do post"
click at [119, 216] on p "Editor editing area: main" at bounding box center [182, 219] width 299 height 11
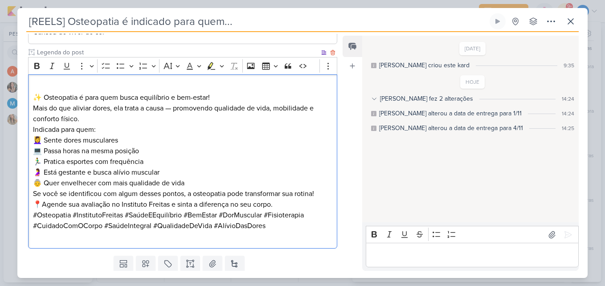
scroll to position [218, 0]
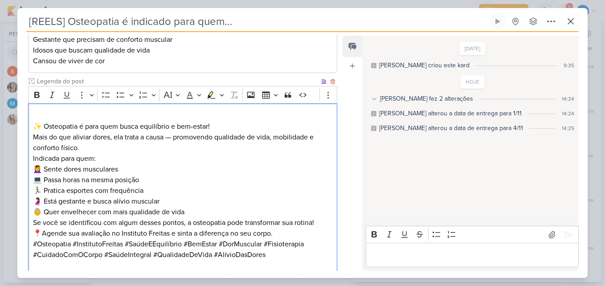
click at [33, 126] on p "✨ Osteopatia é para quem busca equilíbrio e bem-estar! Mais do que aliviar dore…" at bounding box center [182, 131] width 299 height 43
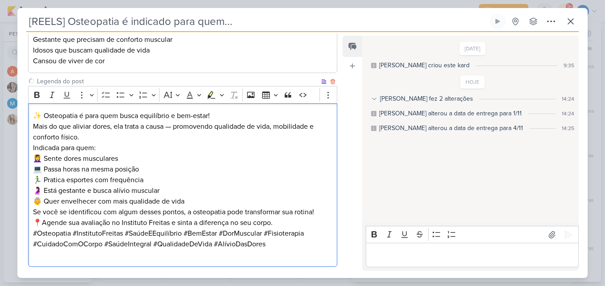
click at [222, 117] on p "✨ Osteopatia é para quem busca equilíbrio e bem-estar! Mais do que aliviar dore…" at bounding box center [182, 126] width 299 height 32
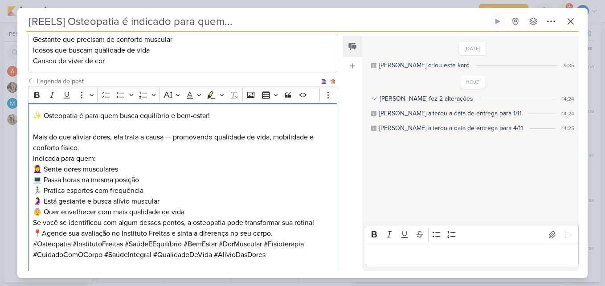
click at [173, 136] on p "⁠⁠⁠⁠⁠⁠⁠ Mais do que aliviar dores, ela trata a causa — promovendo qualidade de …" at bounding box center [182, 137] width 299 height 32
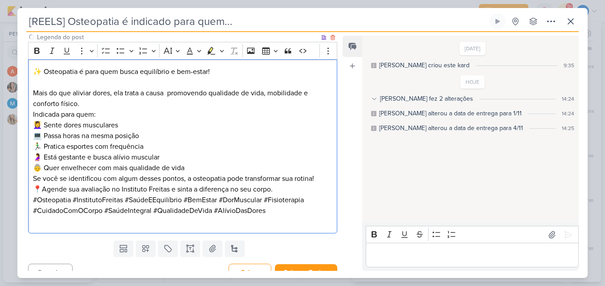
scroll to position [263, 0]
click at [31, 90] on div "✨ Osteopatia é para quem busca equilíbrio e bem-estar! Mais do que aliviar dore…" at bounding box center [182, 146] width 309 height 174
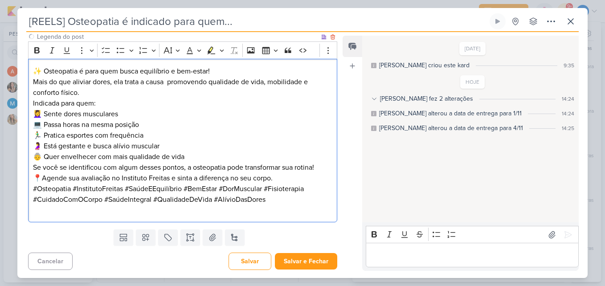
click at [98, 90] on p "Mais do que aliviar dores, ela trata a causa promovendo qualidade de vida, mobi…" at bounding box center [182, 87] width 299 height 21
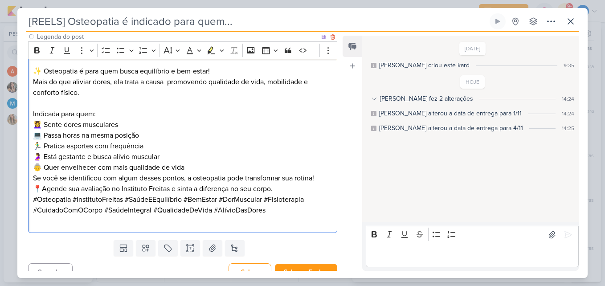
click at [191, 170] on p "Indicada para quem: 💆‍♀️ Sente dores musculares 💻 Passa horas na mesma posição …" at bounding box center [182, 141] width 299 height 64
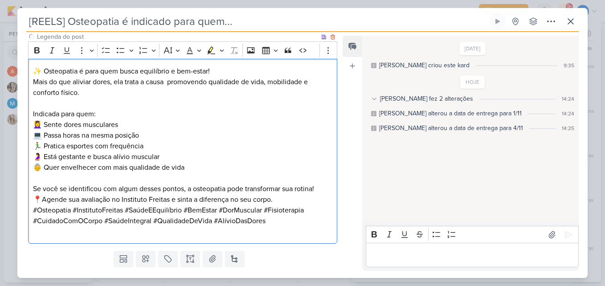
click at [321, 187] on p "Se você se identificou com algum desses pontos, a osteopatia pode transformar s…" at bounding box center [182, 188] width 299 height 11
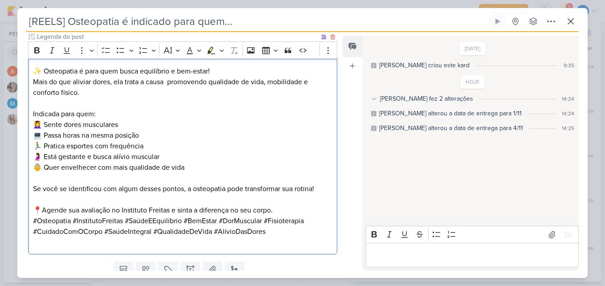
click at [281, 209] on p "📍Agende sua avaliação no Instituto Freitas e sinta a diferença no seu corpo." at bounding box center [182, 210] width 299 height 11
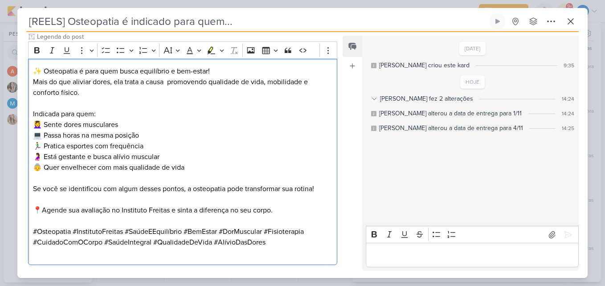
click at [130, 266] on div "PROJETO Instituto Freitas Fase do Processo" at bounding box center [178, 61] width 323 height 414
click at [129, 257] on p "#Osteopatia #InstitutoFreitas #SaúdeEEquilíbrio #BemEstar #DorMuscular #Fisiote…" at bounding box center [182, 242] width 299 height 32
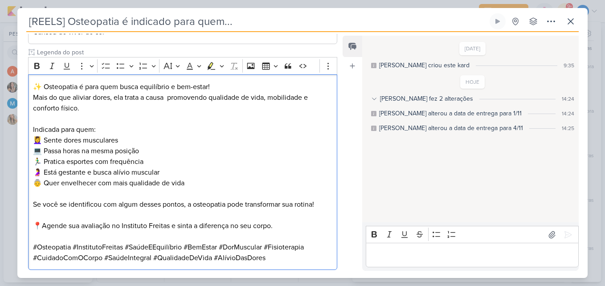
scroll to position [296, 0]
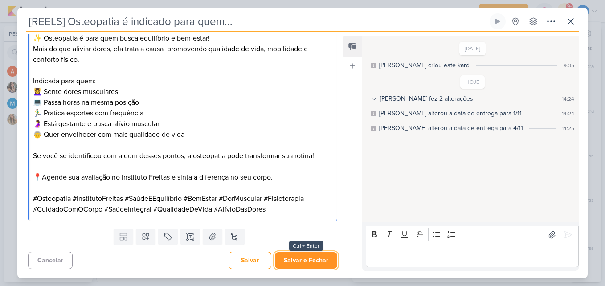
click at [305, 261] on button "Salvar e Fechar" at bounding box center [306, 260] width 62 height 16
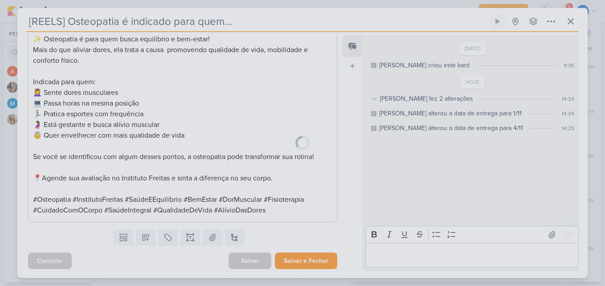
scroll to position [295, 0]
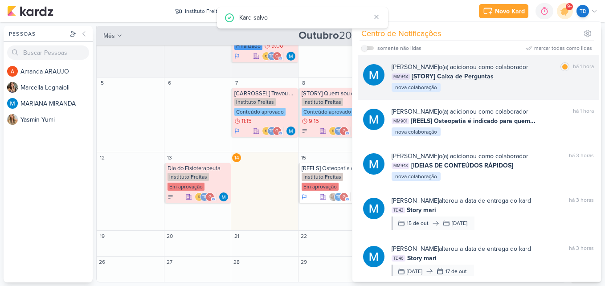
click at [552, 80] on div "MM948 [STORY] Caixa de Perguntas" at bounding box center [492, 76] width 202 height 9
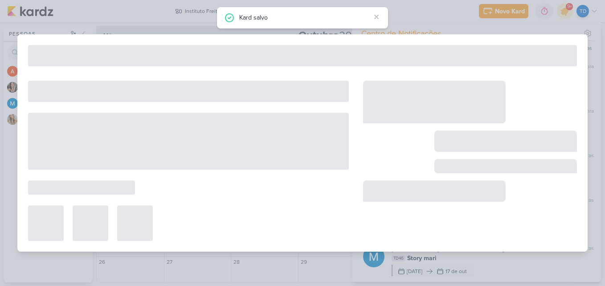
type input "[STORY] Caixa de Perguntas"
type input "5 de novembro de 2025 às 23:59"
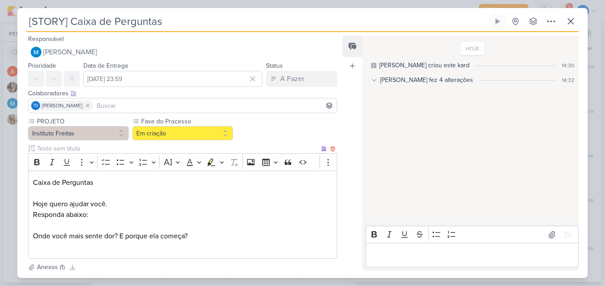
scroll to position [0, 0]
click at [570, 23] on icon at bounding box center [570, 21] width 11 height 11
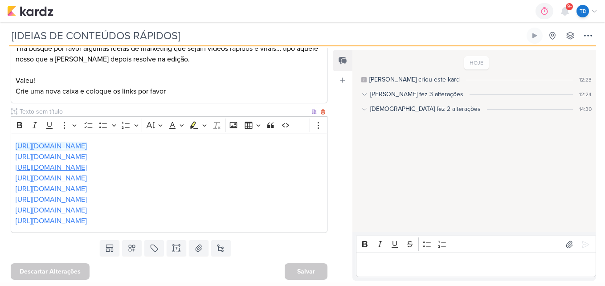
scroll to position [150, 0]
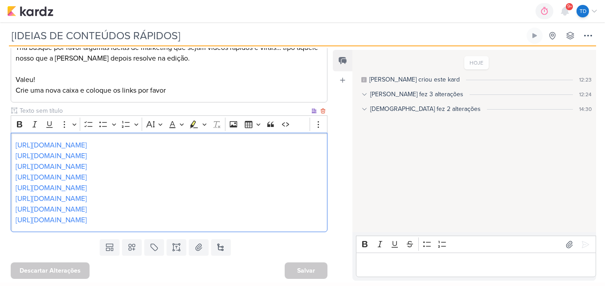
click at [200, 194] on p "[URL][DOMAIN_NAME] [URL][DOMAIN_NAME] [URL][DOMAIN_NAME] [URL][DOMAIN_NAME] [UR…" at bounding box center [169, 183] width 307 height 86
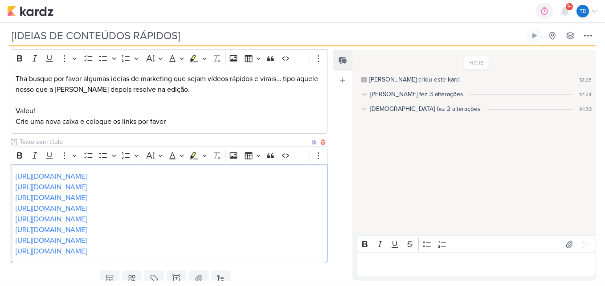
scroll to position [105, 0]
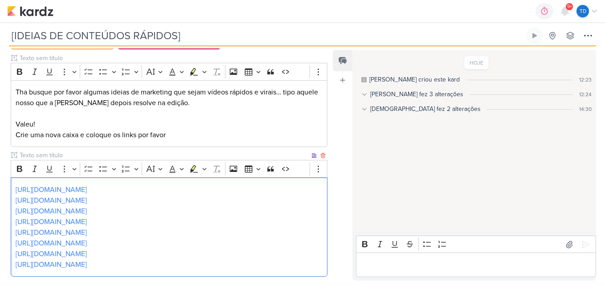
click at [271, 152] on input "text" at bounding box center [164, 155] width 292 height 9
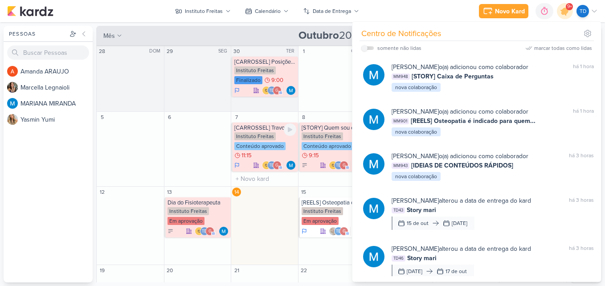
scroll to position [34, 0]
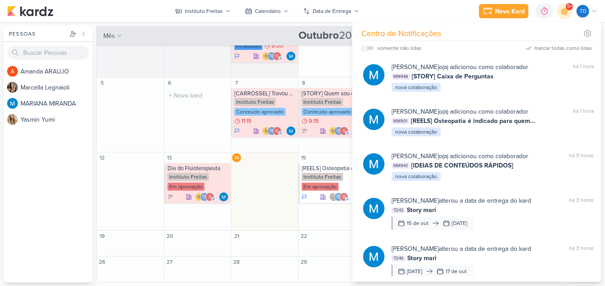
click at [200, 106] on div "6 O título do kard deve ter menos que 100 caracteres" at bounding box center [197, 114] width 67 height 75
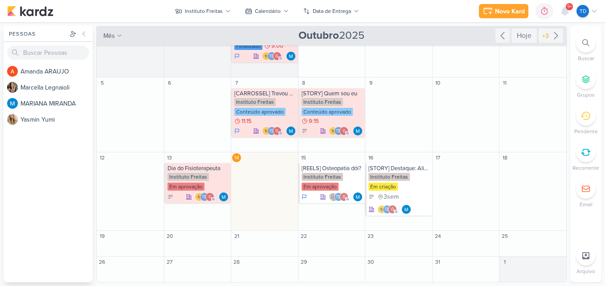
click at [215, 0] on div "Novo Kard Ctrl + k 0h0m Sessão desligada... Hoje 0h0m Semana 0h0m Mês 0h0m" at bounding box center [302, 11] width 590 height 22
click at [220, 10] on div "Instituto Freitas" at bounding box center [204, 11] width 38 height 8
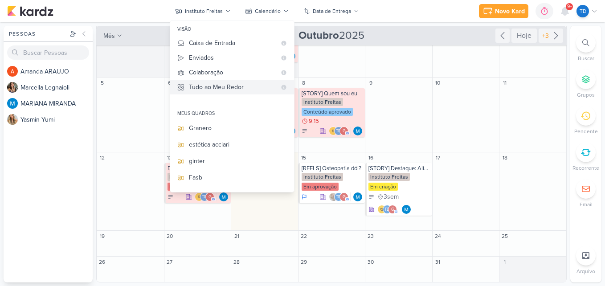
click at [227, 86] on div "Tudo ao Meu Redor" at bounding box center [232, 86] width 87 height 9
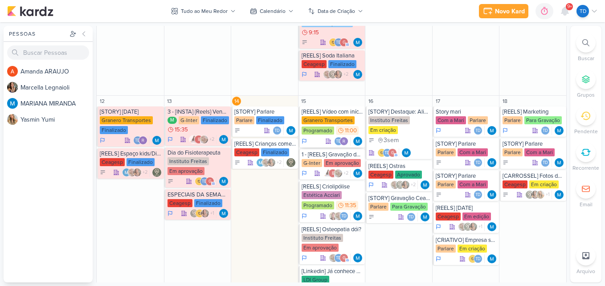
scroll to position [421, 0]
